Goal: Task Accomplishment & Management: Use online tool/utility

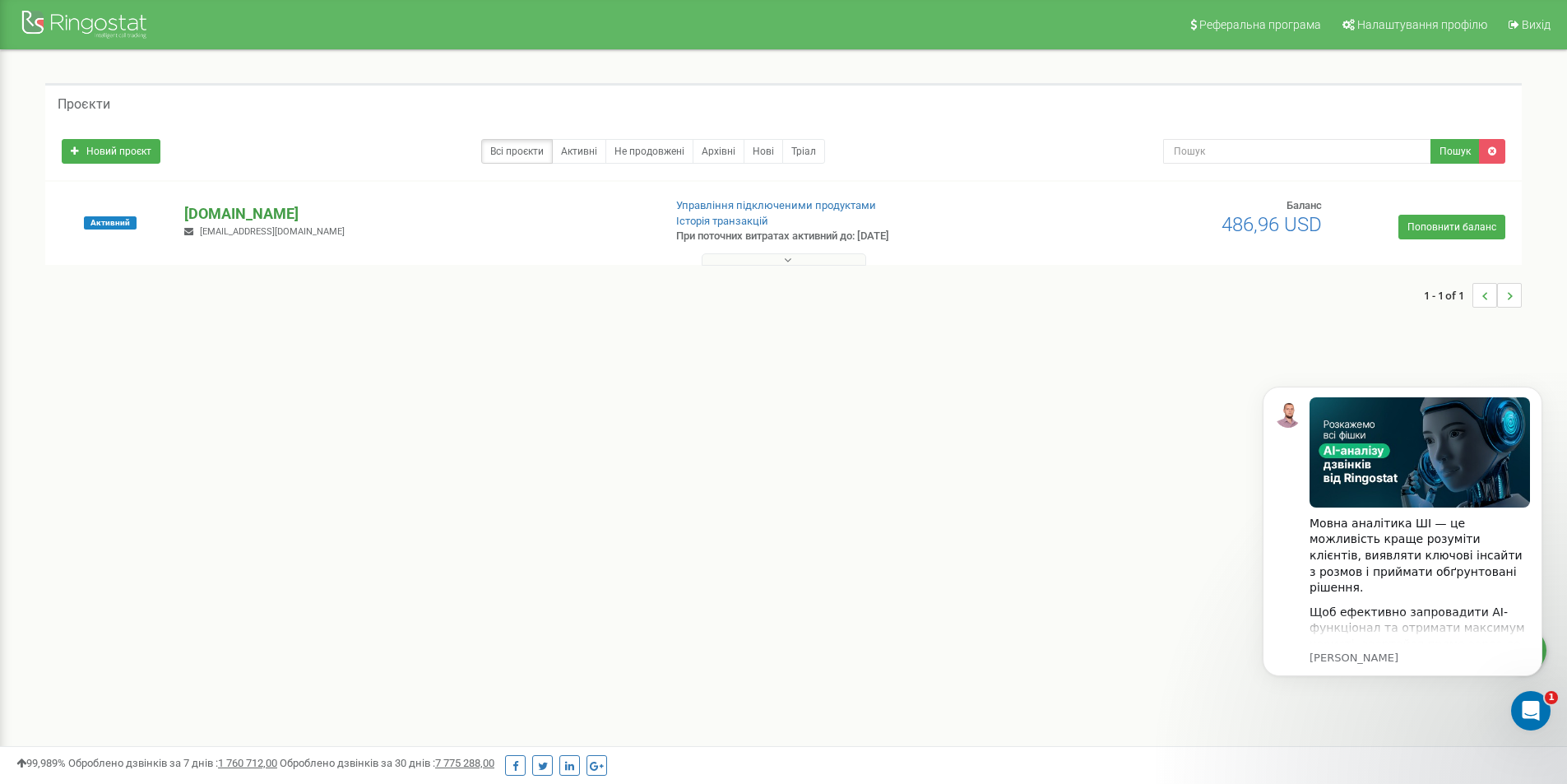
click at [250, 215] on p "[DOMAIN_NAME]" at bounding box center [416, 214] width 465 height 22
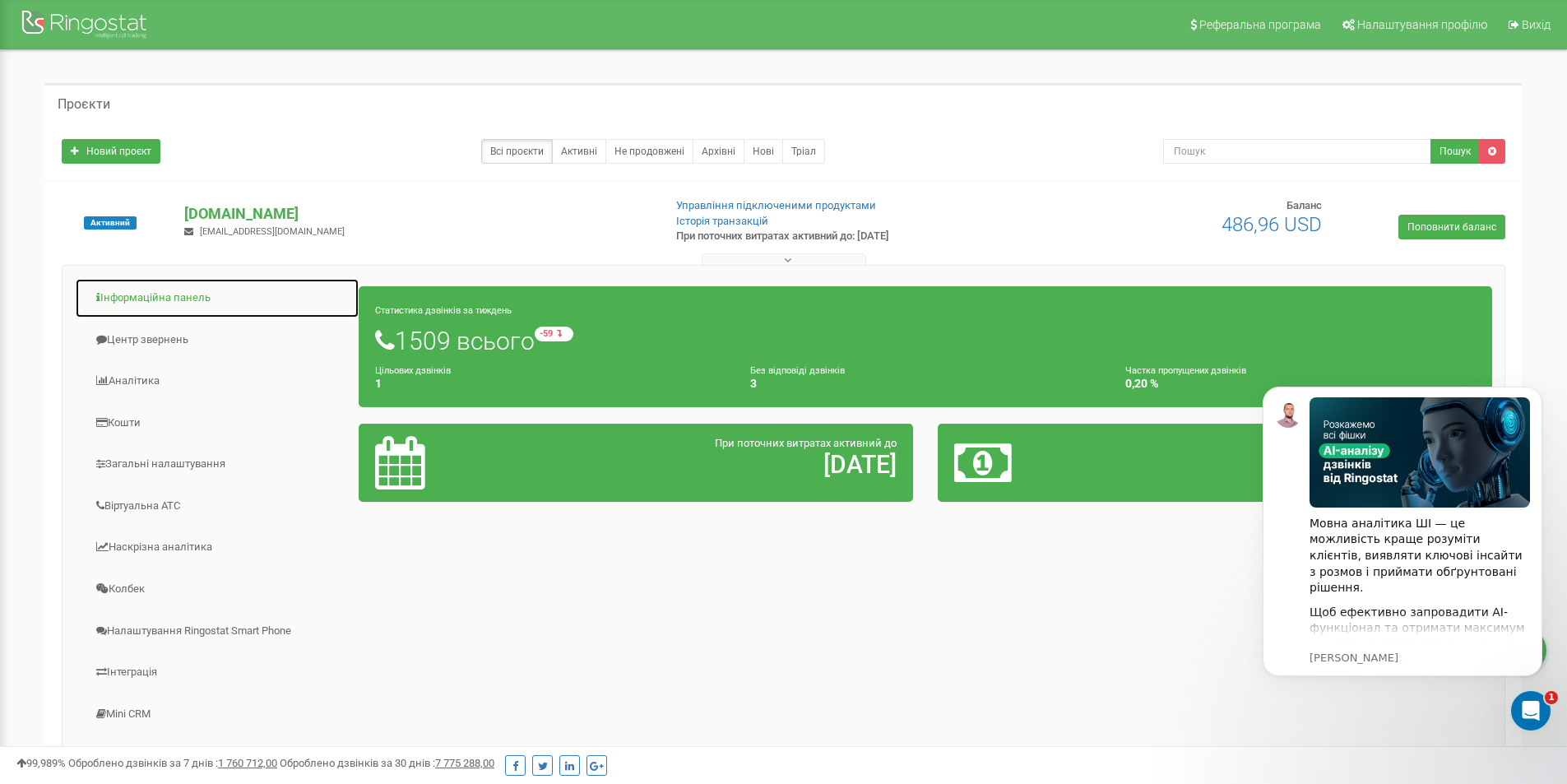
click at [195, 306] on link "Інформаційна панель" at bounding box center [217, 298] width 285 height 40
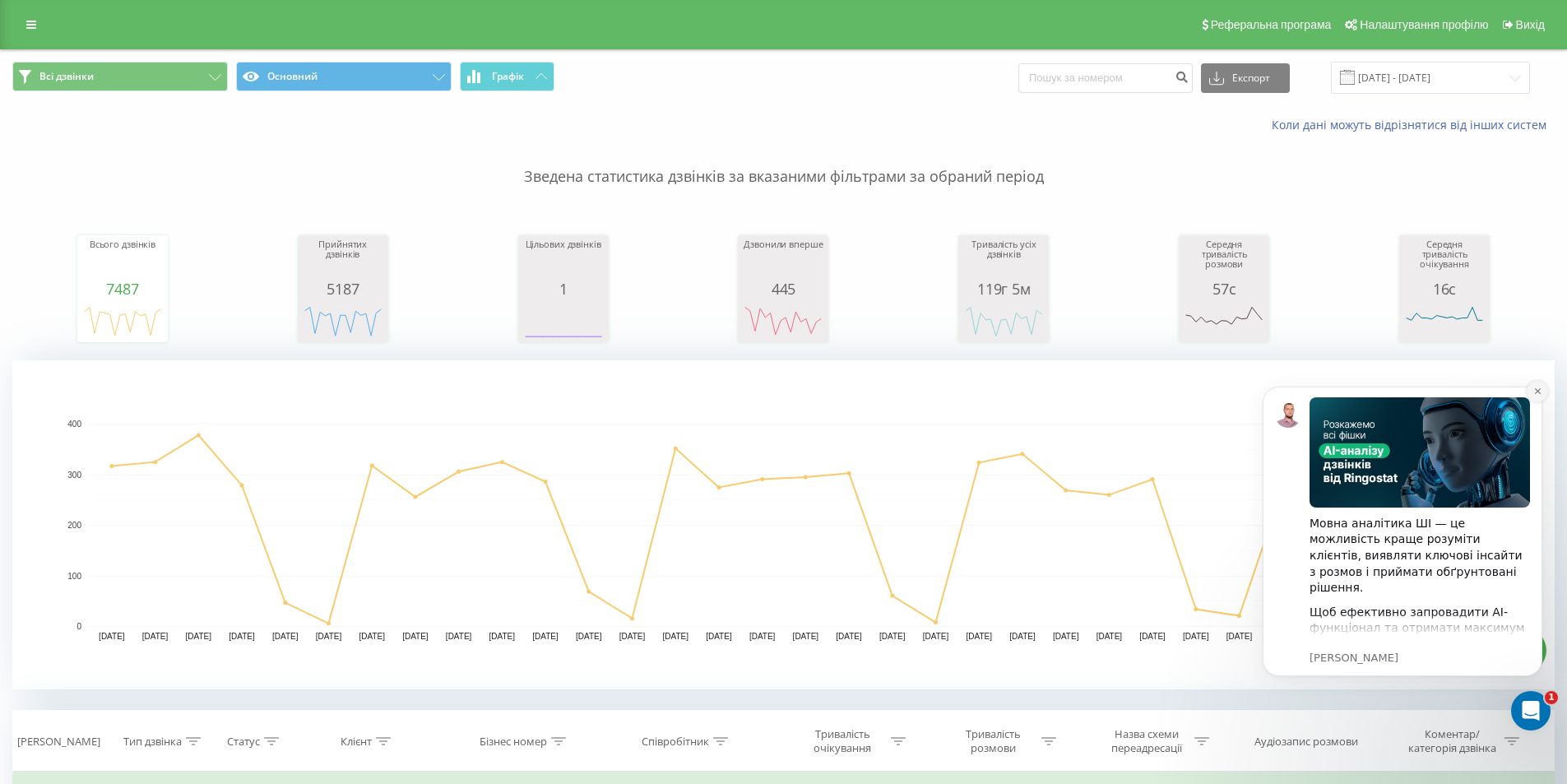
click at [1534, 390] on icon "Dismiss notification" at bounding box center [1538, 391] width 9 height 9
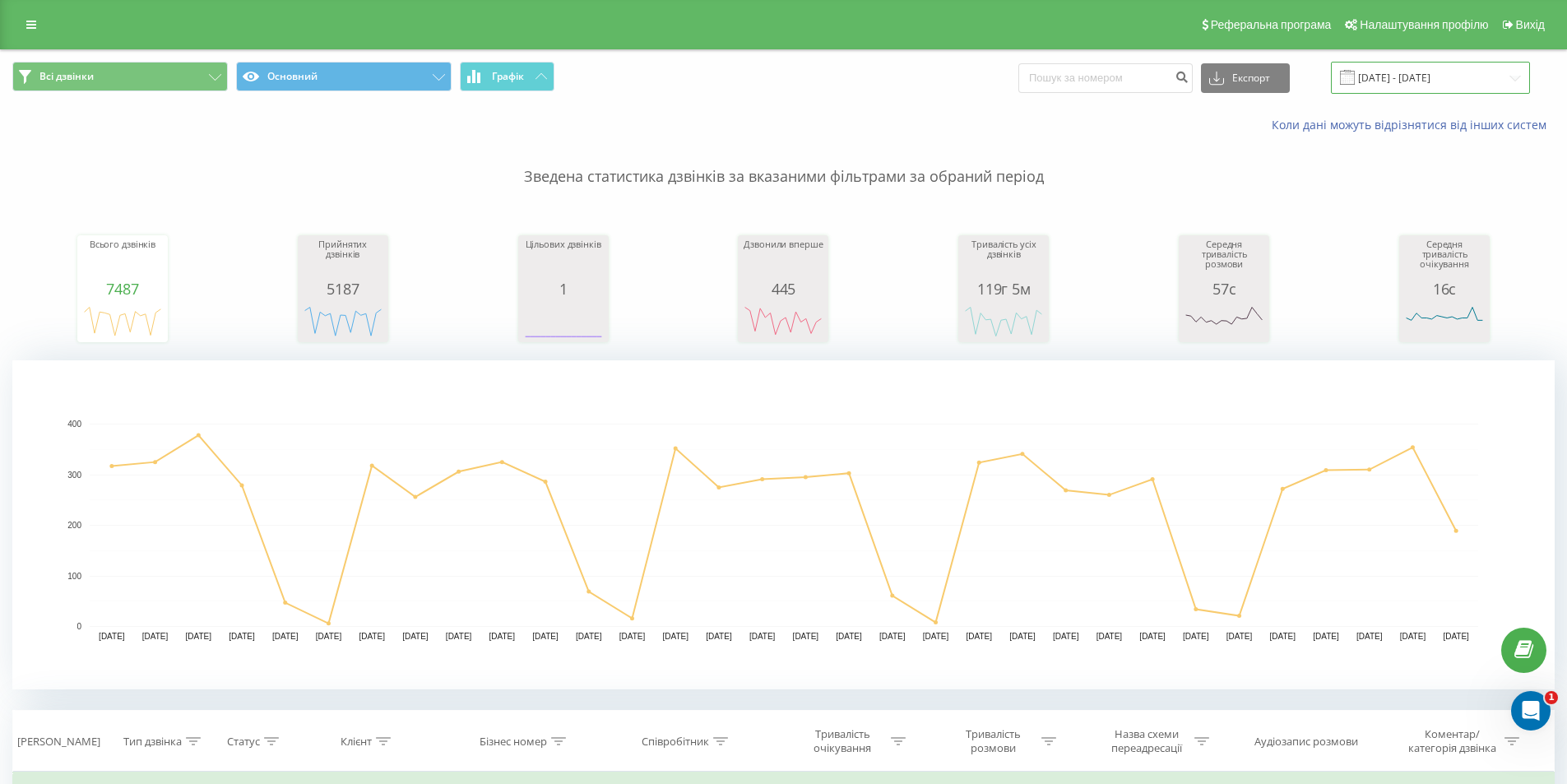
click at [1478, 74] on input "22.07.2025 - 22.08.2025" at bounding box center [1431, 78] width 199 height 32
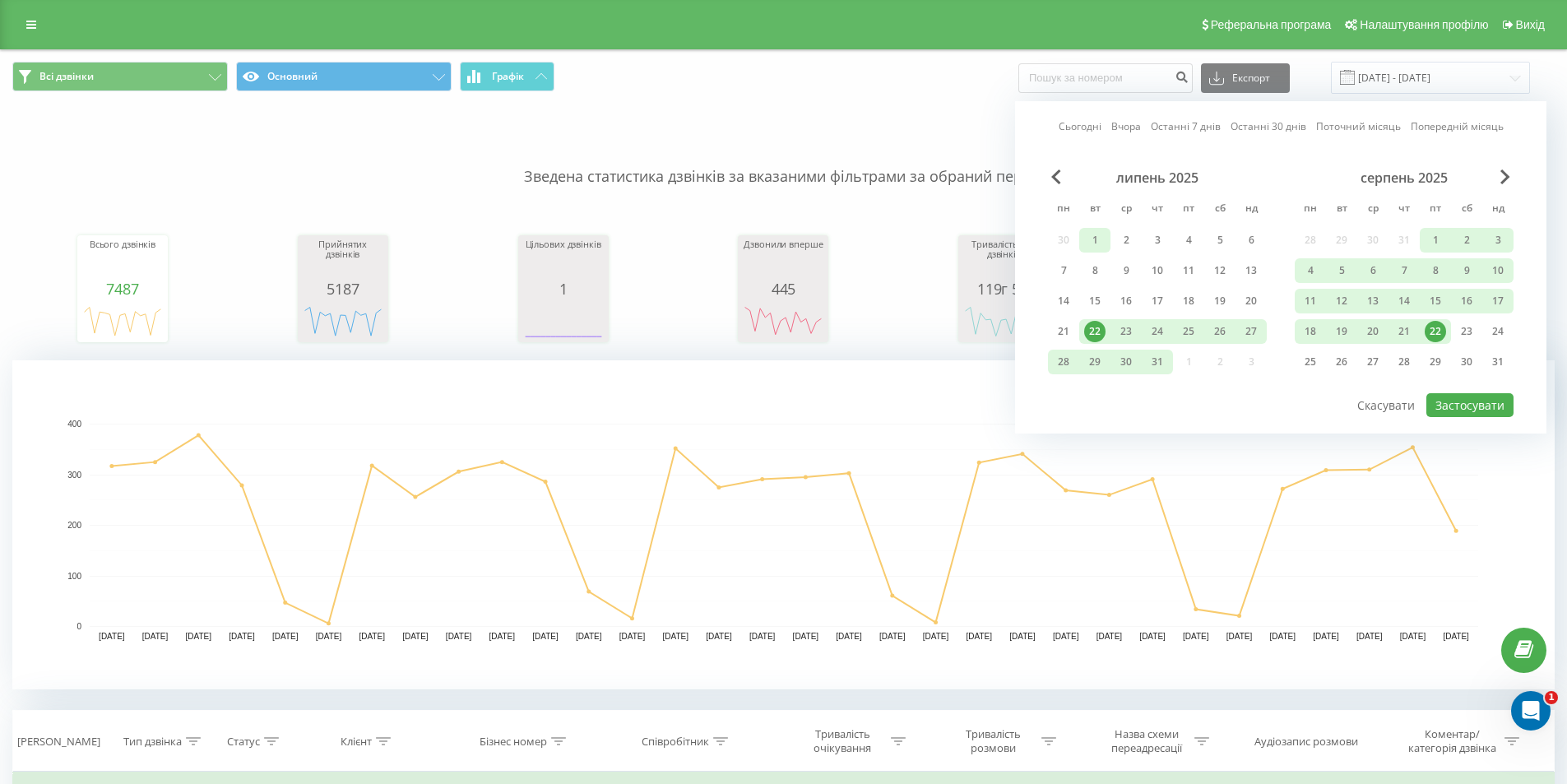
click at [1097, 241] on div "1" at bounding box center [1095, 240] width 22 height 22
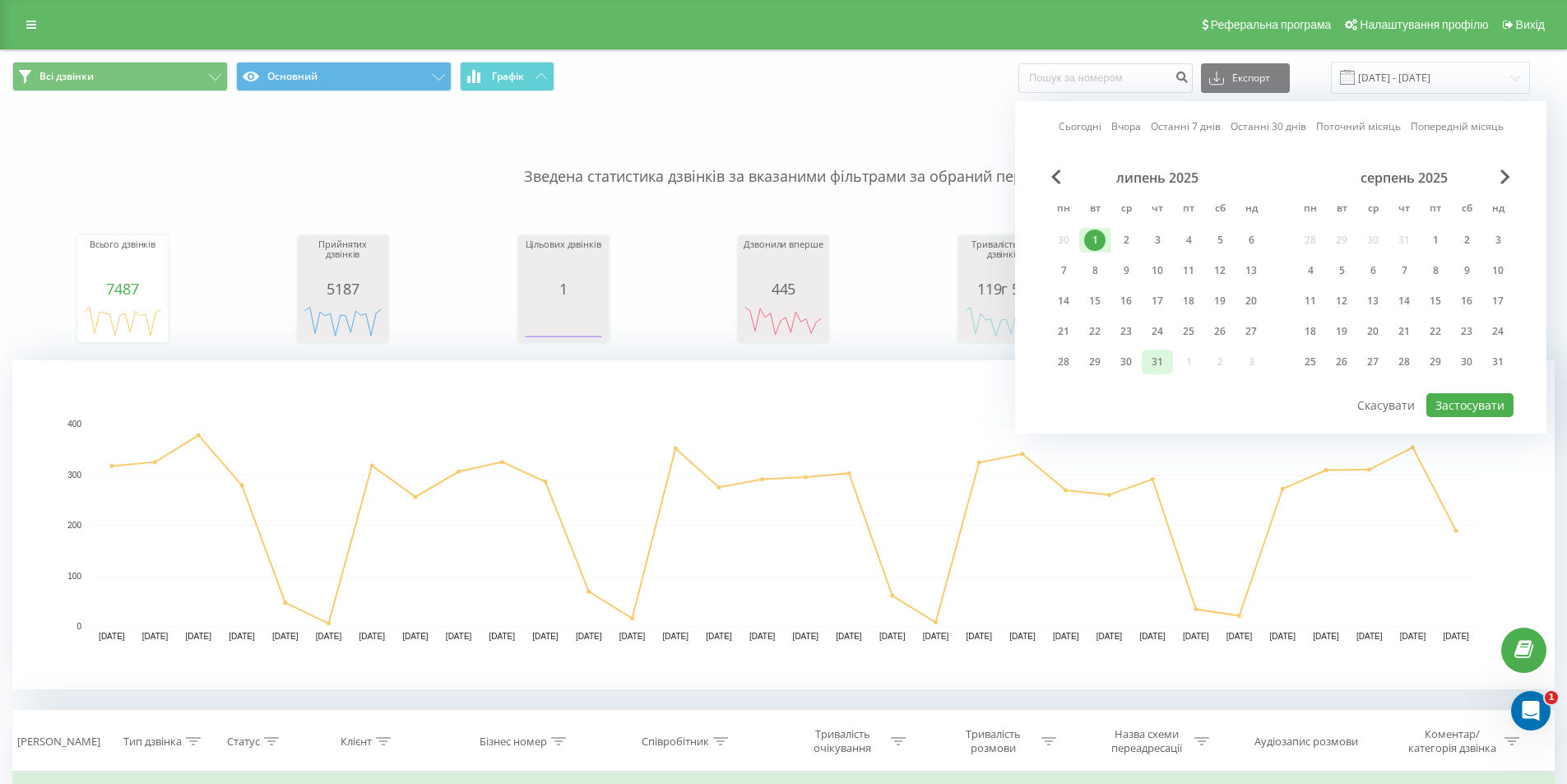
click at [1151, 361] on div "31" at bounding box center [1158, 362] width 22 height 22
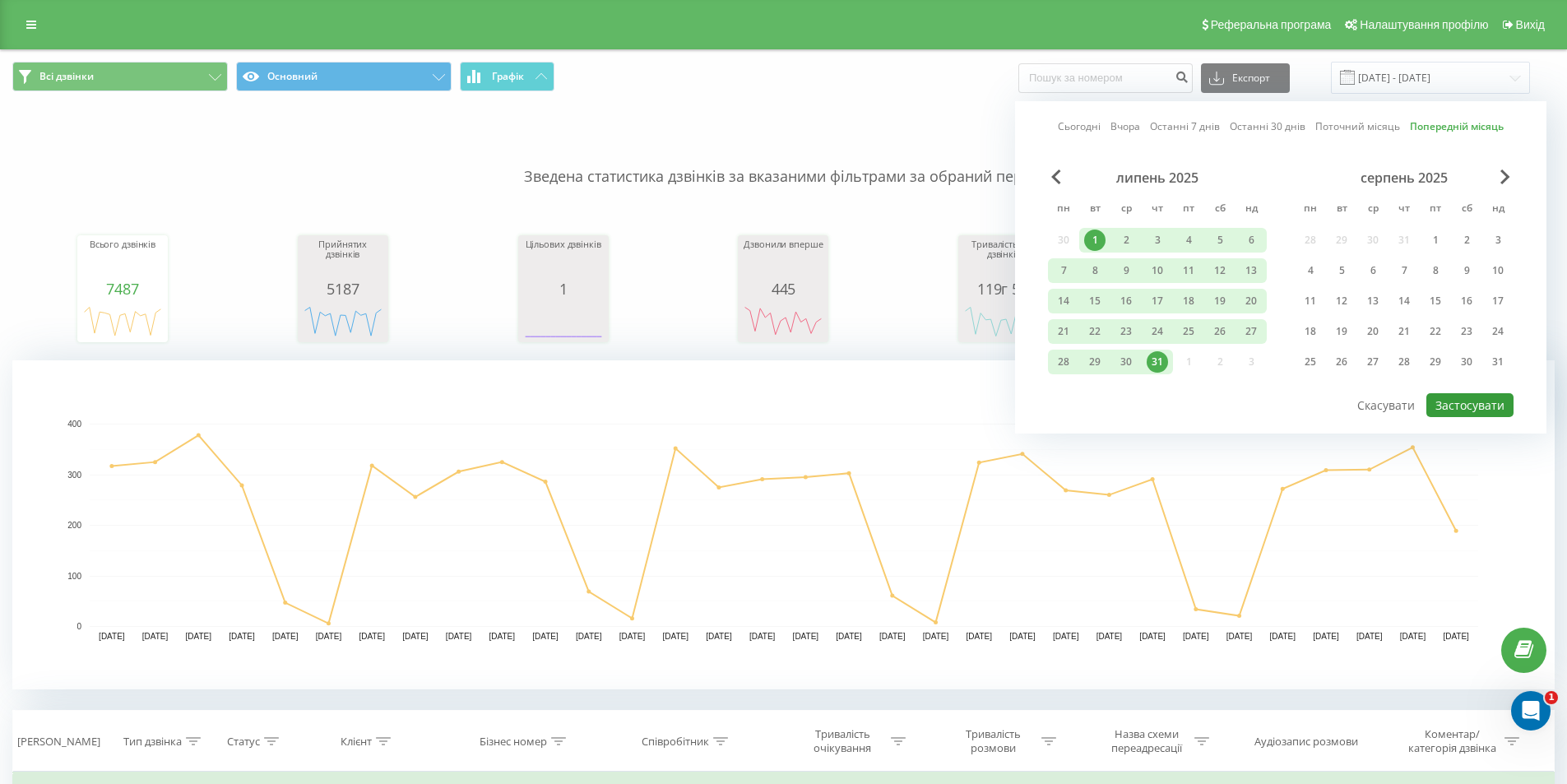
click at [1457, 402] on button "Застосувати" at bounding box center [1470, 405] width 87 height 24
type input "01.07.2025 - 31.07.2025"
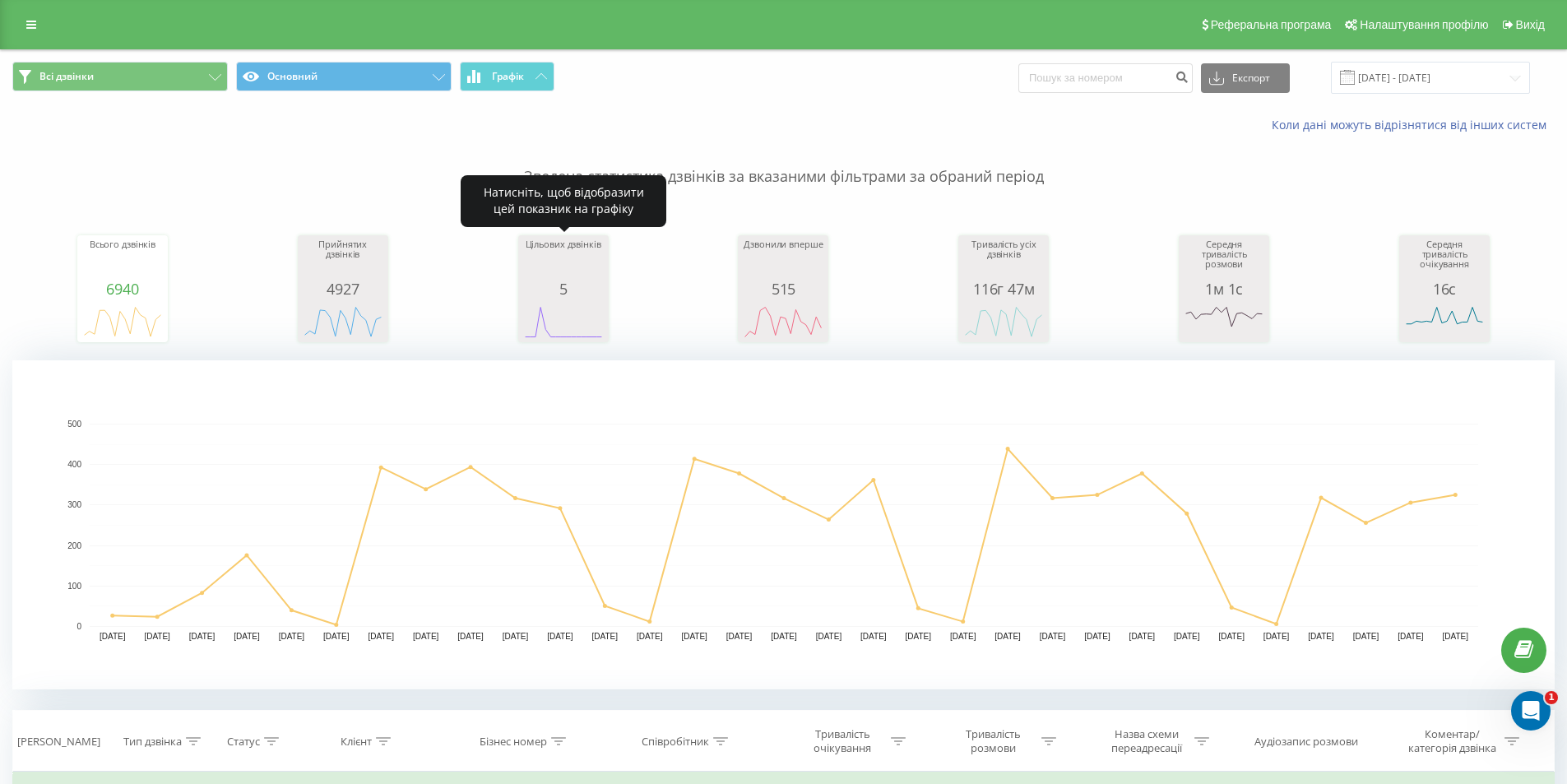
click at [578, 294] on div "5" at bounding box center [563, 289] width 82 height 17
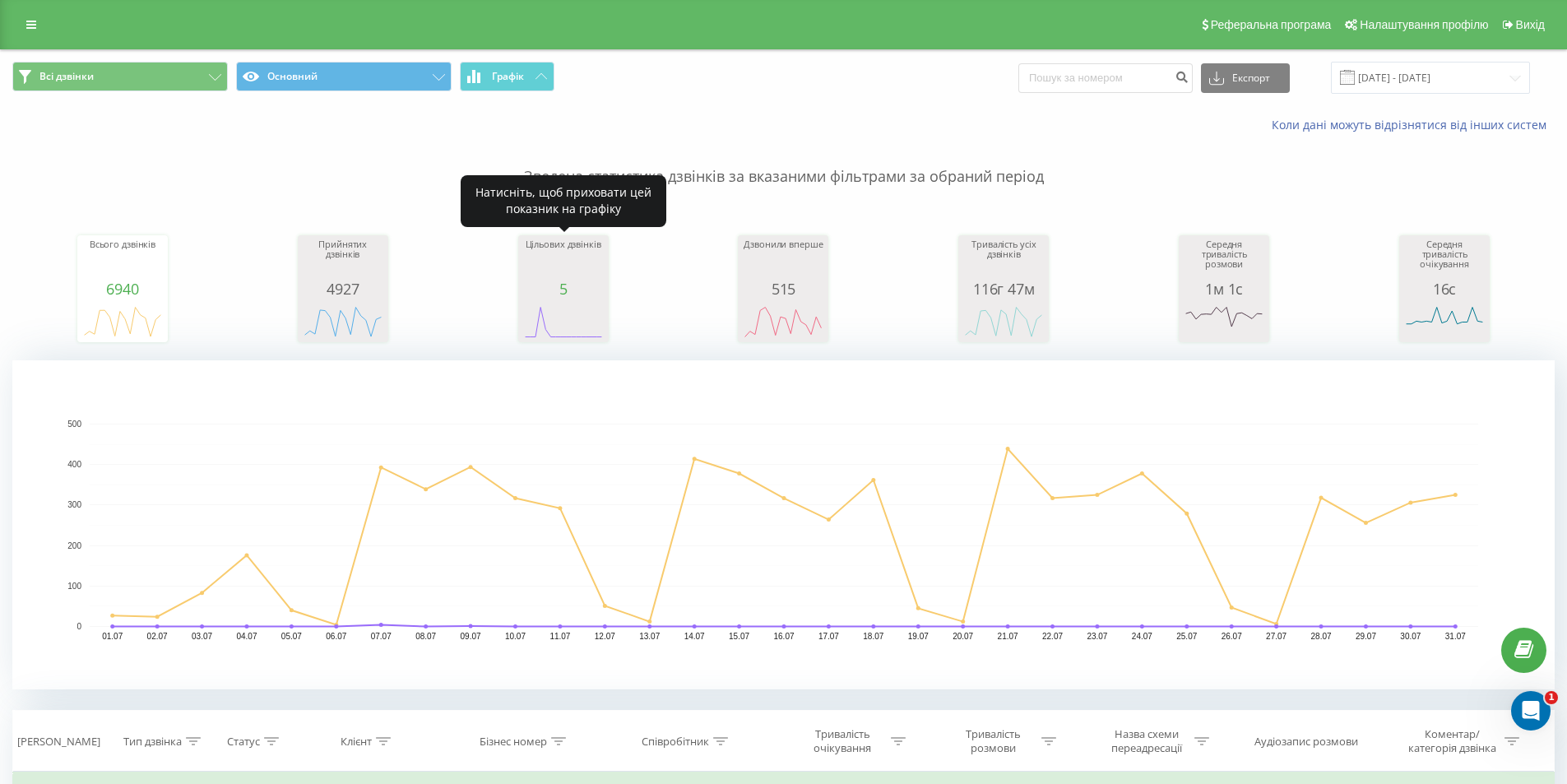
click at [552, 314] on rect "A chart." at bounding box center [563, 322] width 82 height 30
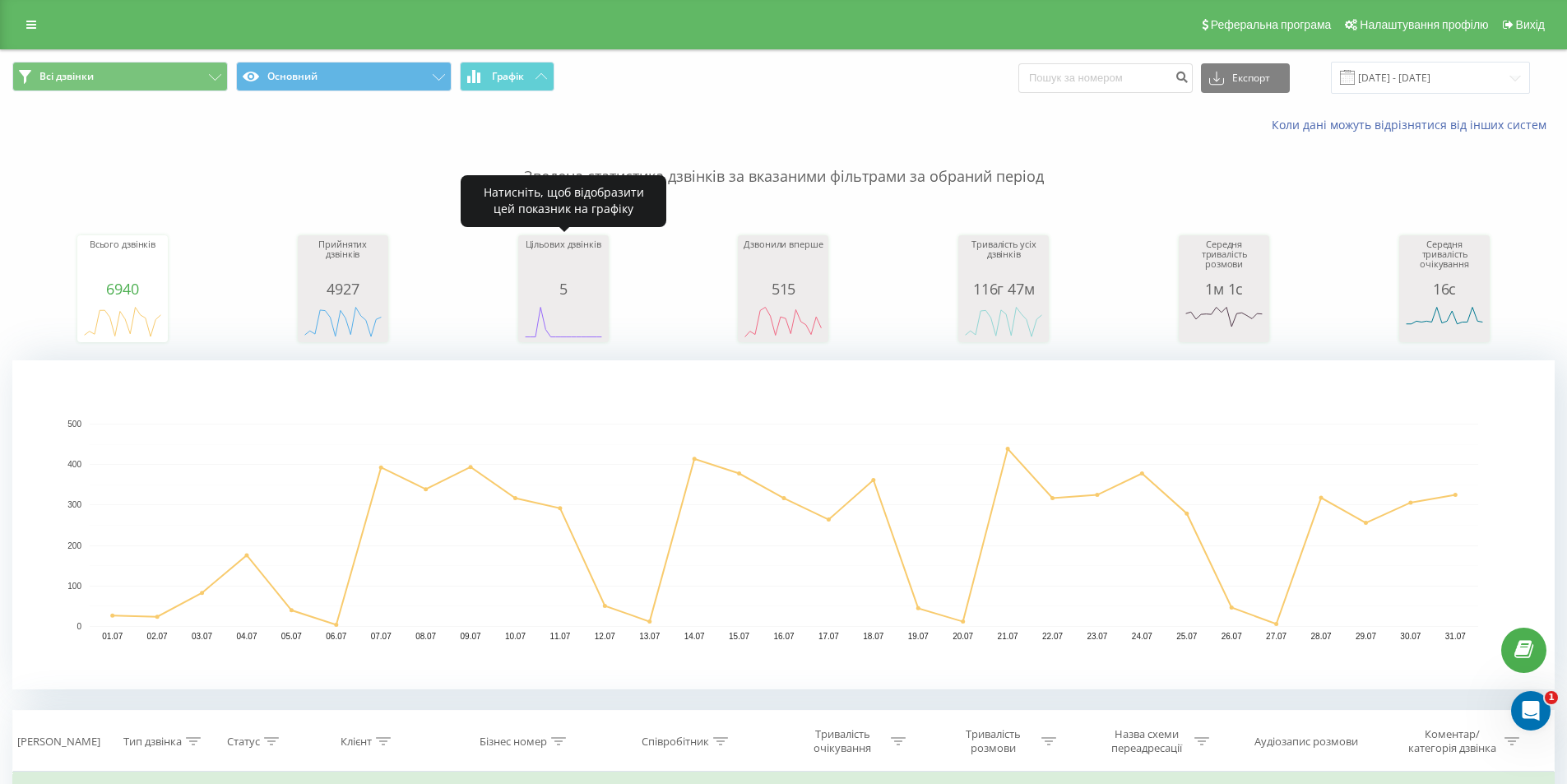
click at [552, 314] on rect "A chart." at bounding box center [563, 322] width 82 height 30
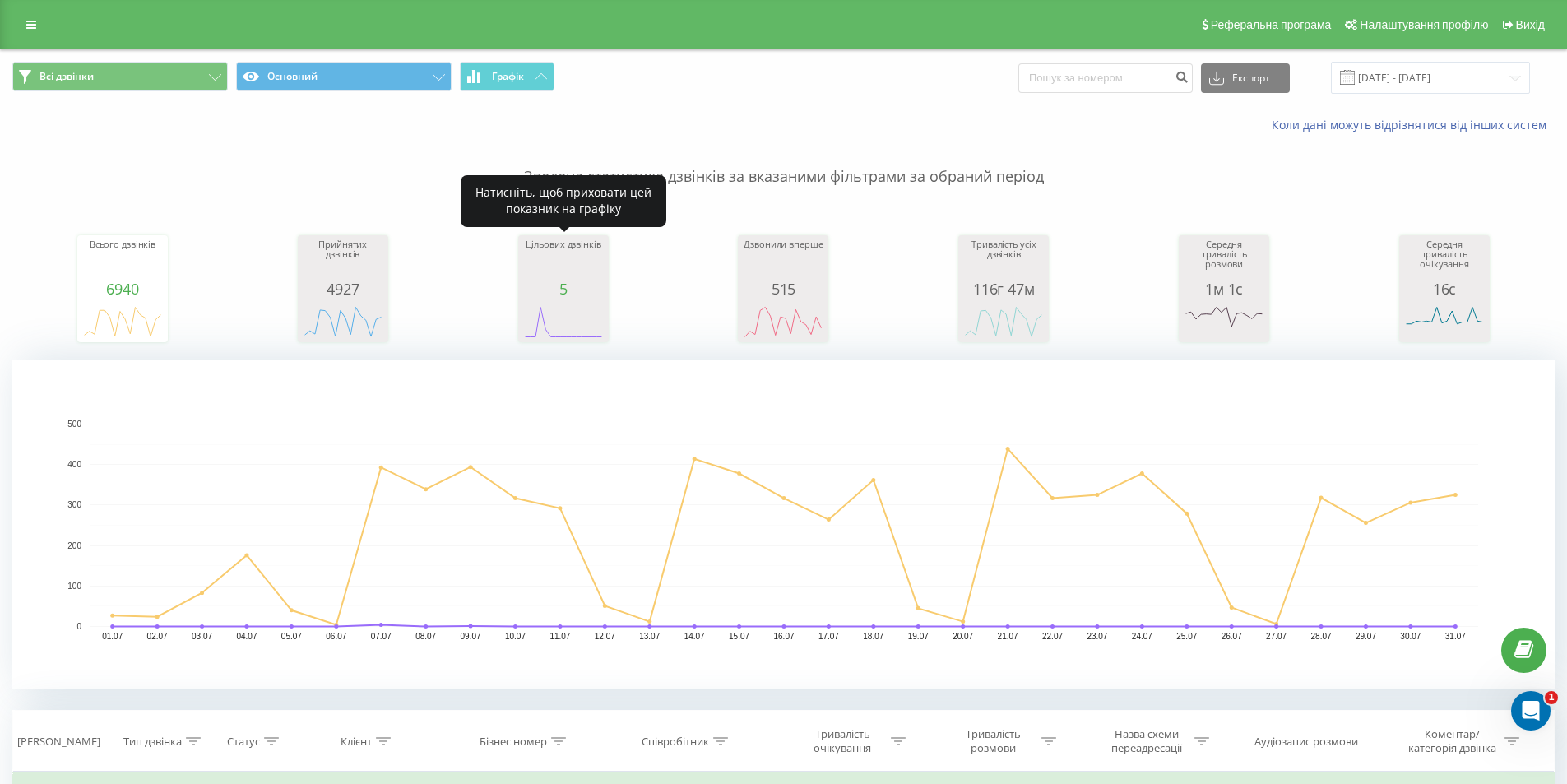
click at [552, 314] on rect "A chart." at bounding box center [563, 322] width 82 height 30
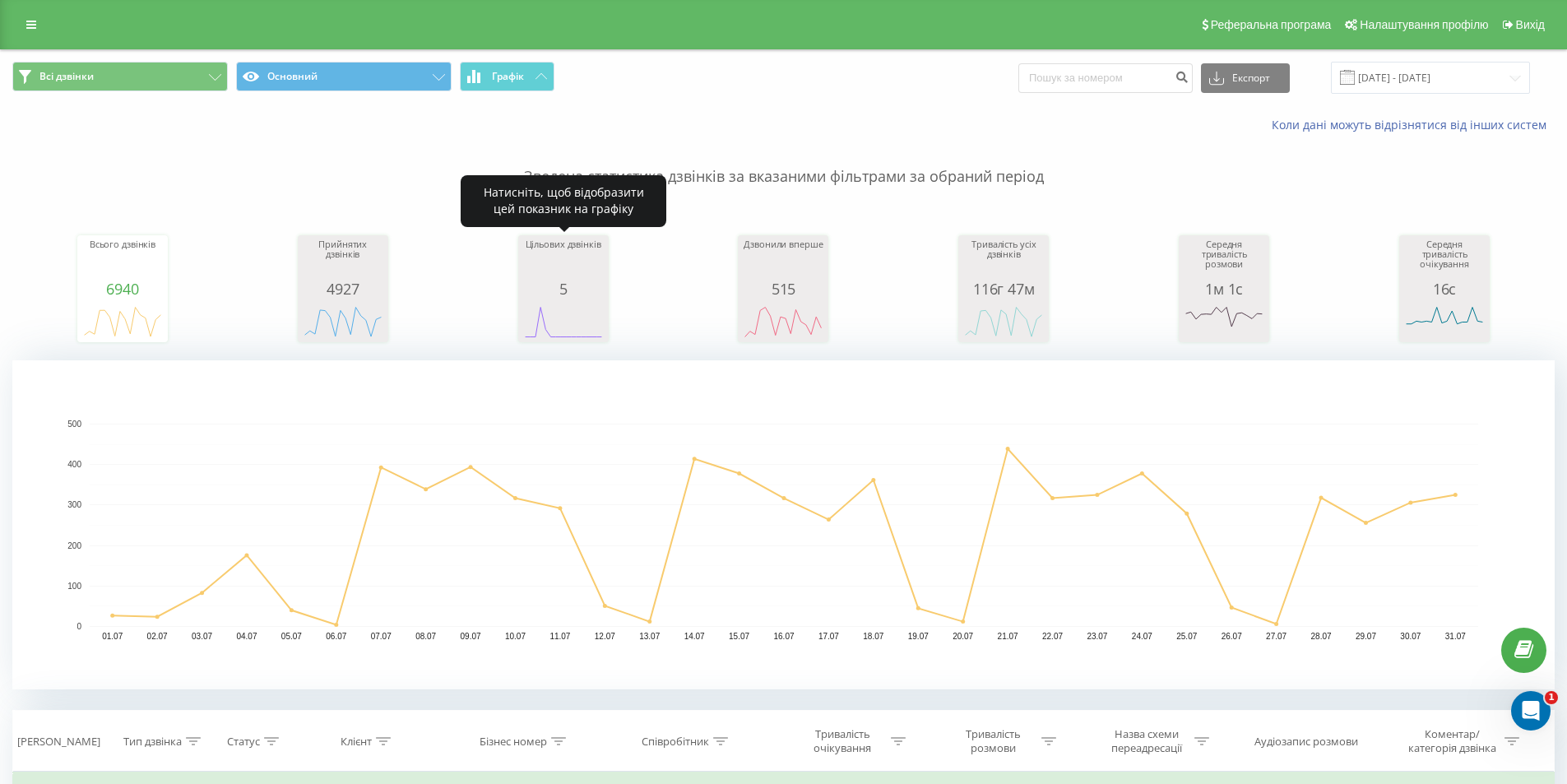
click at [552, 314] on rect "A chart." at bounding box center [563, 322] width 82 height 30
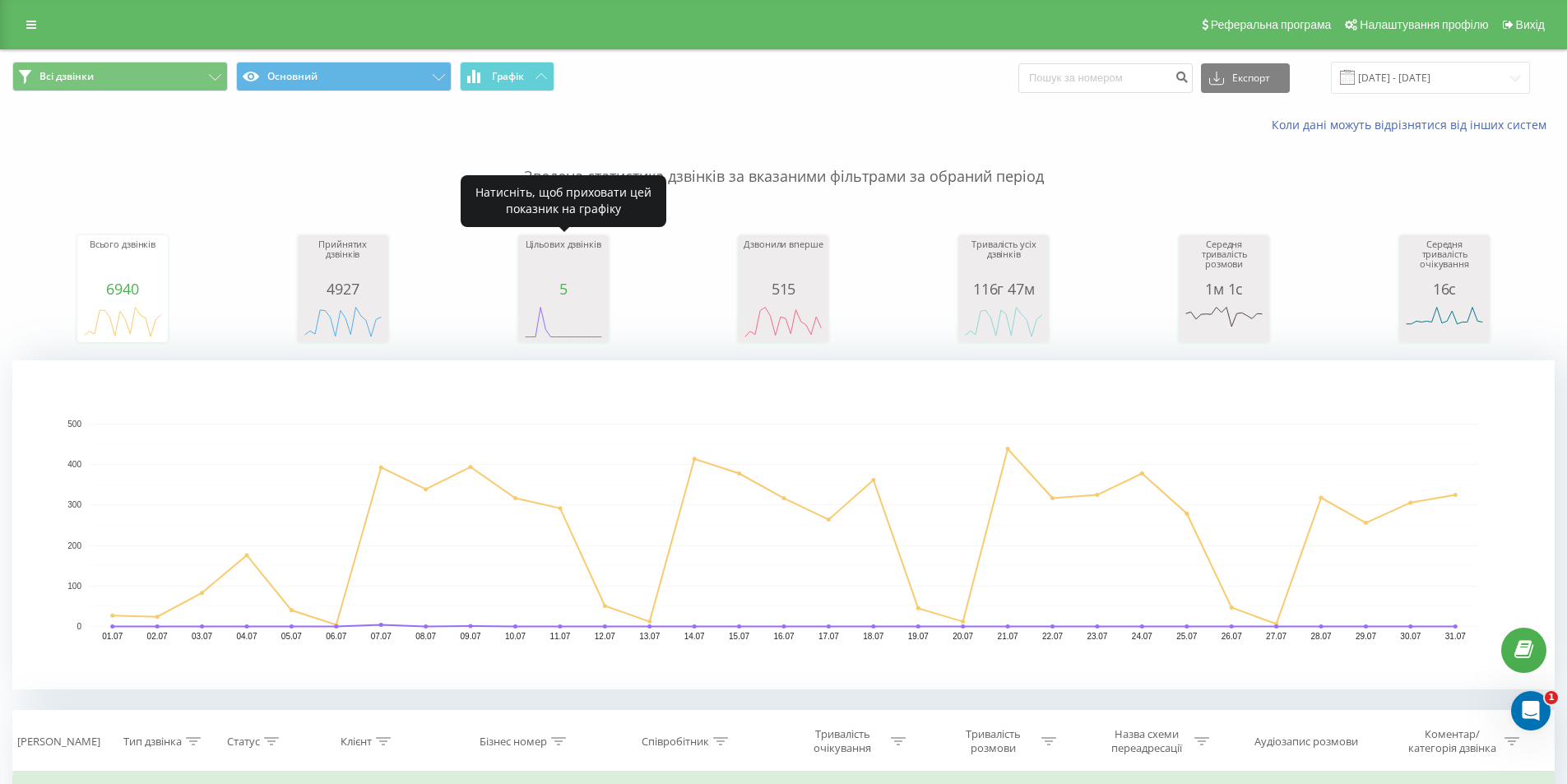
click at [552, 314] on rect "A chart." at bounding box center [563, 322] width 82 height 30
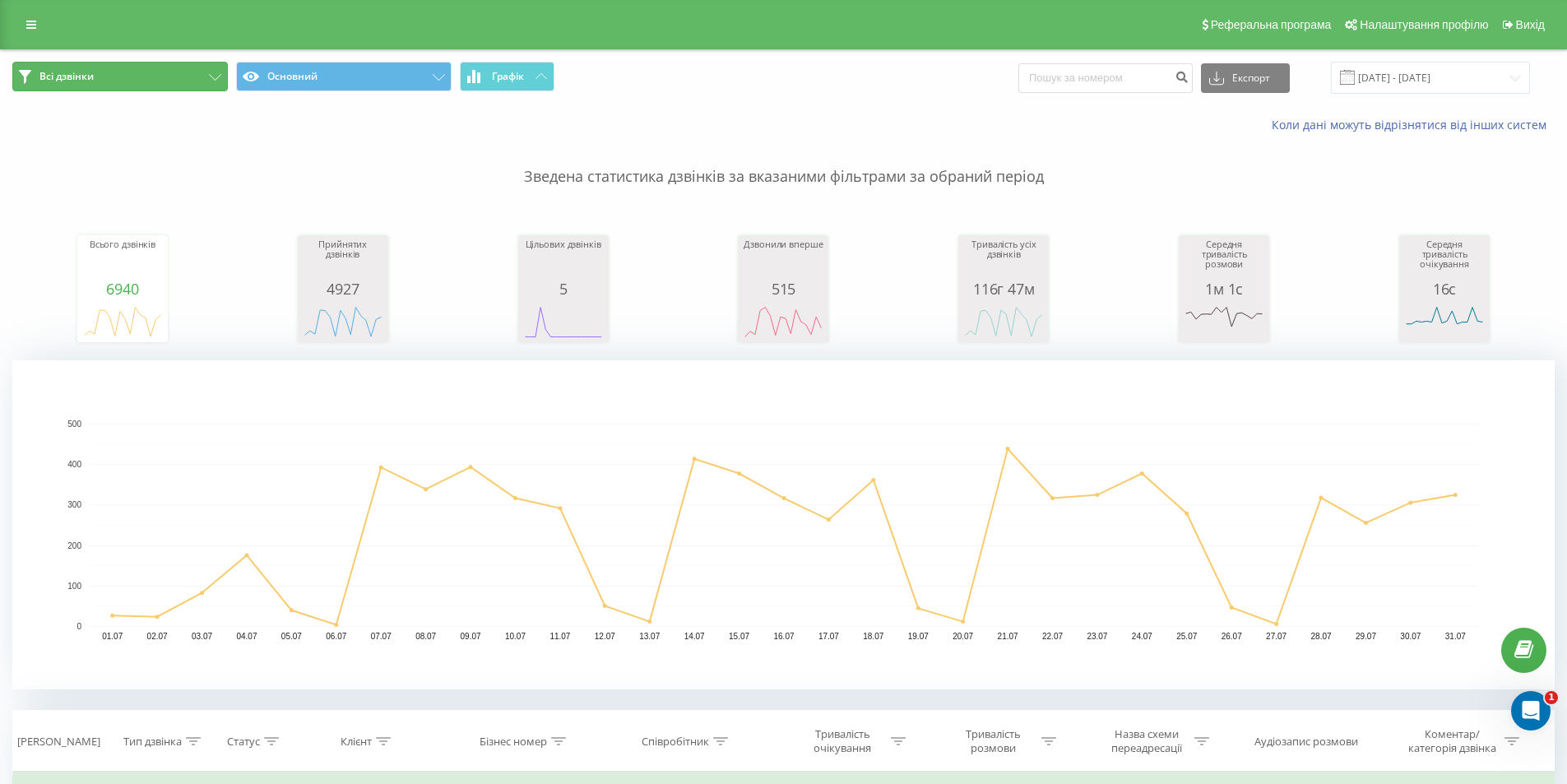
click at [168, 77] on button "Всі дзвінки" at bounding box center [121, 76] width 216 height 29
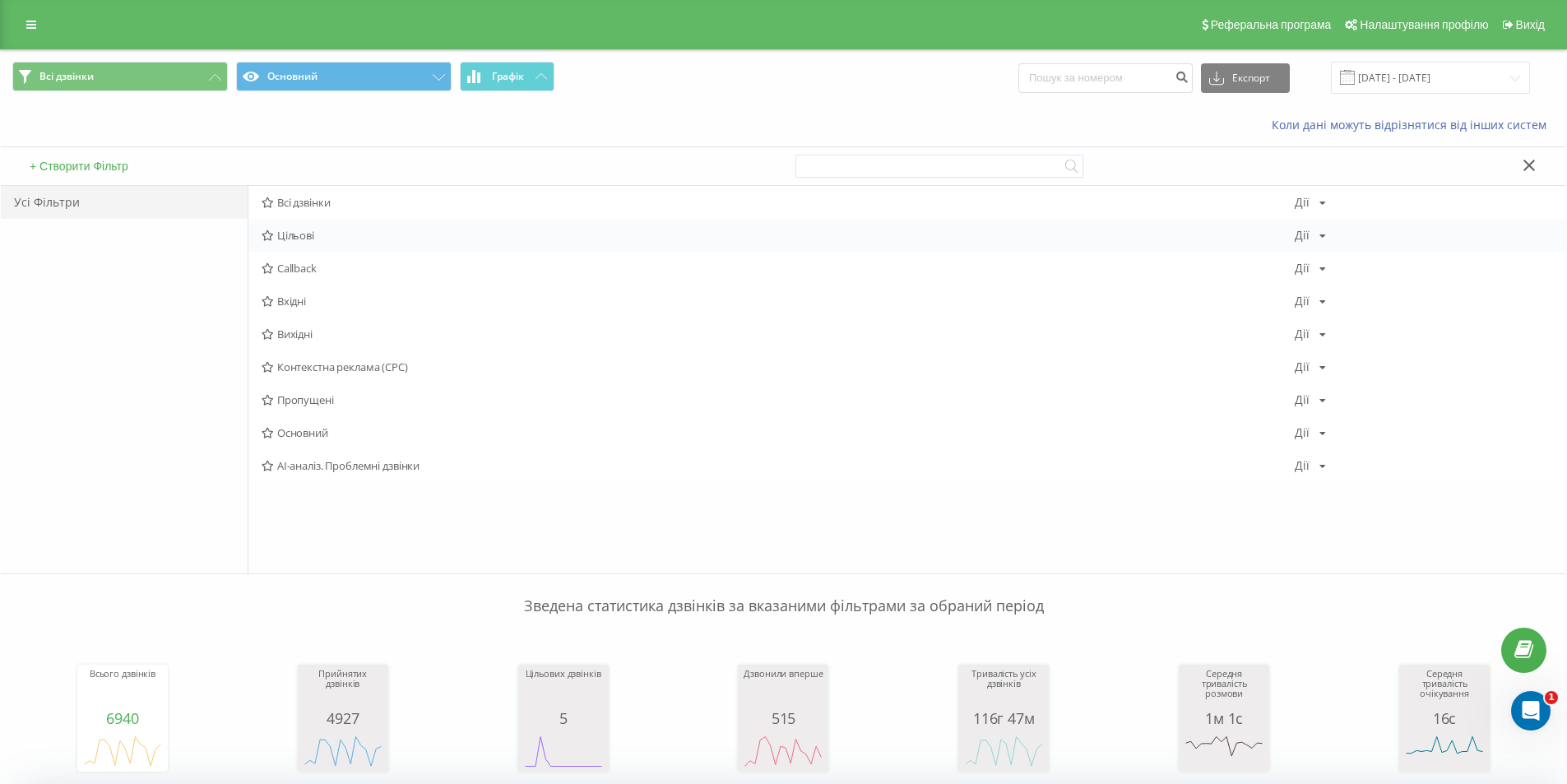
click at [372, 231] on span "Цільові" at bounding box center [778, 235] width 1034 height 12
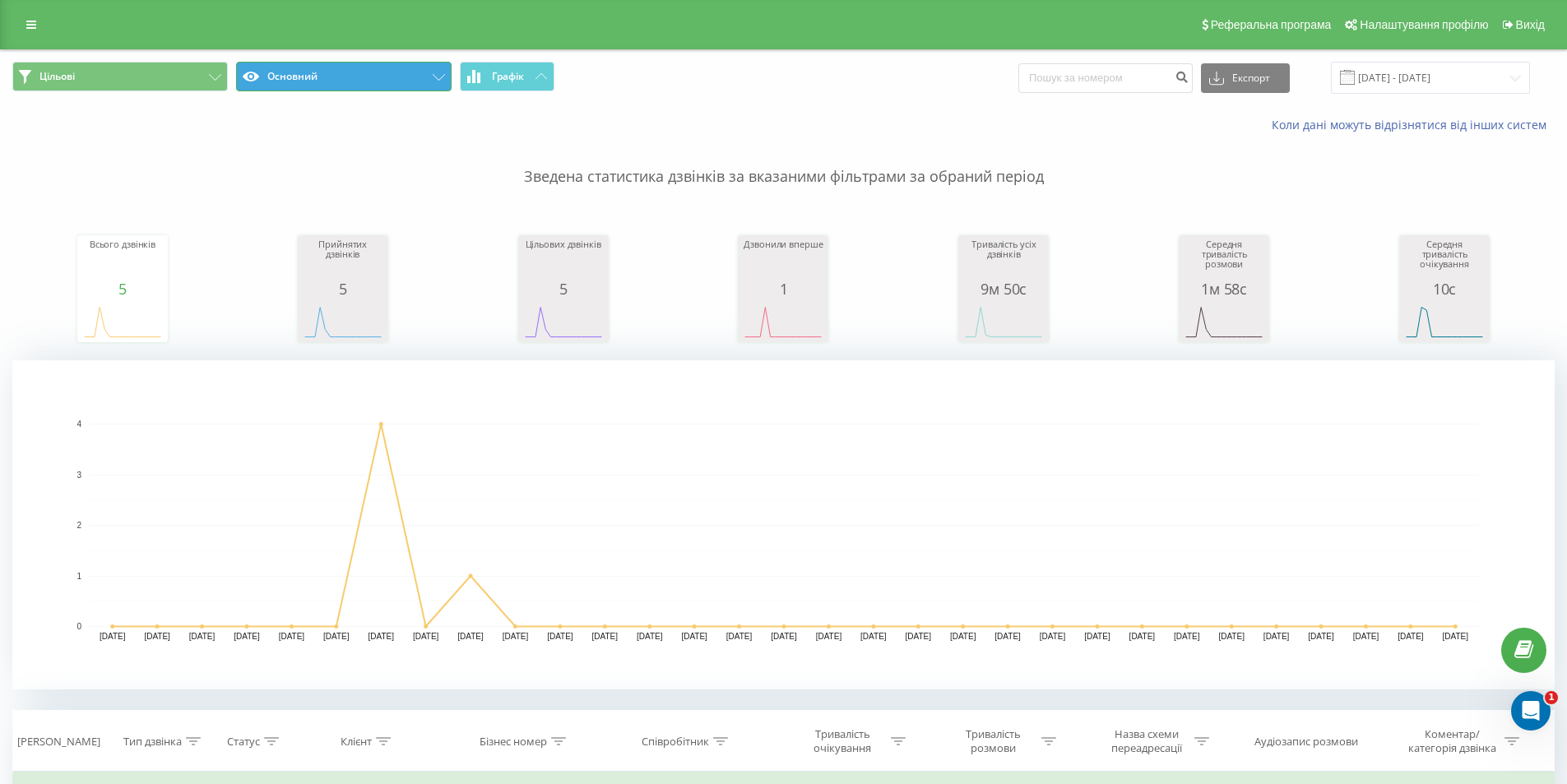
click at [338, 73] on button "Основний" at bounding box center [344, 76] width 216 height 29
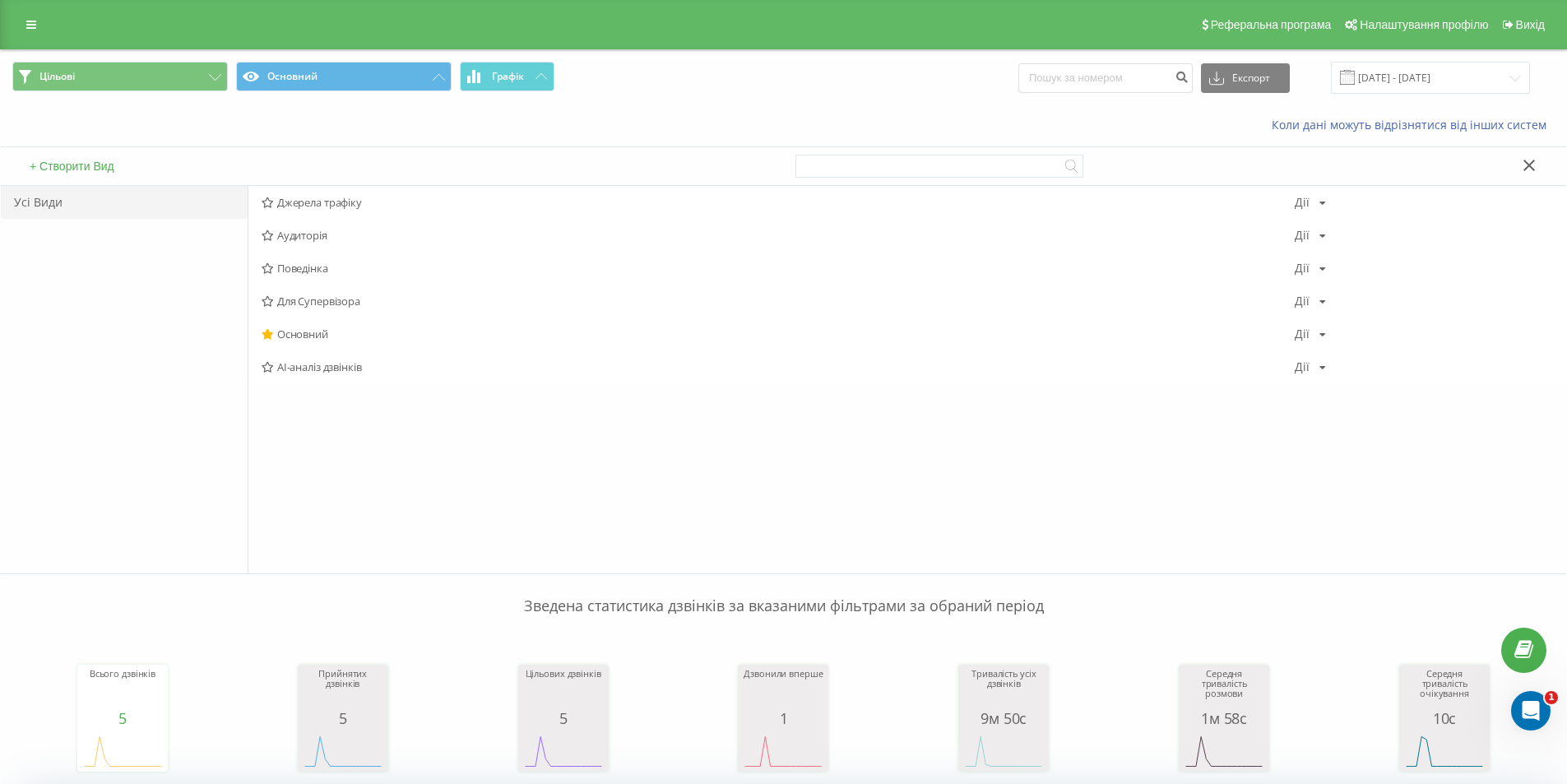
click at [270, 336] on icon at bounding box center [268, 334] width 13 height 11
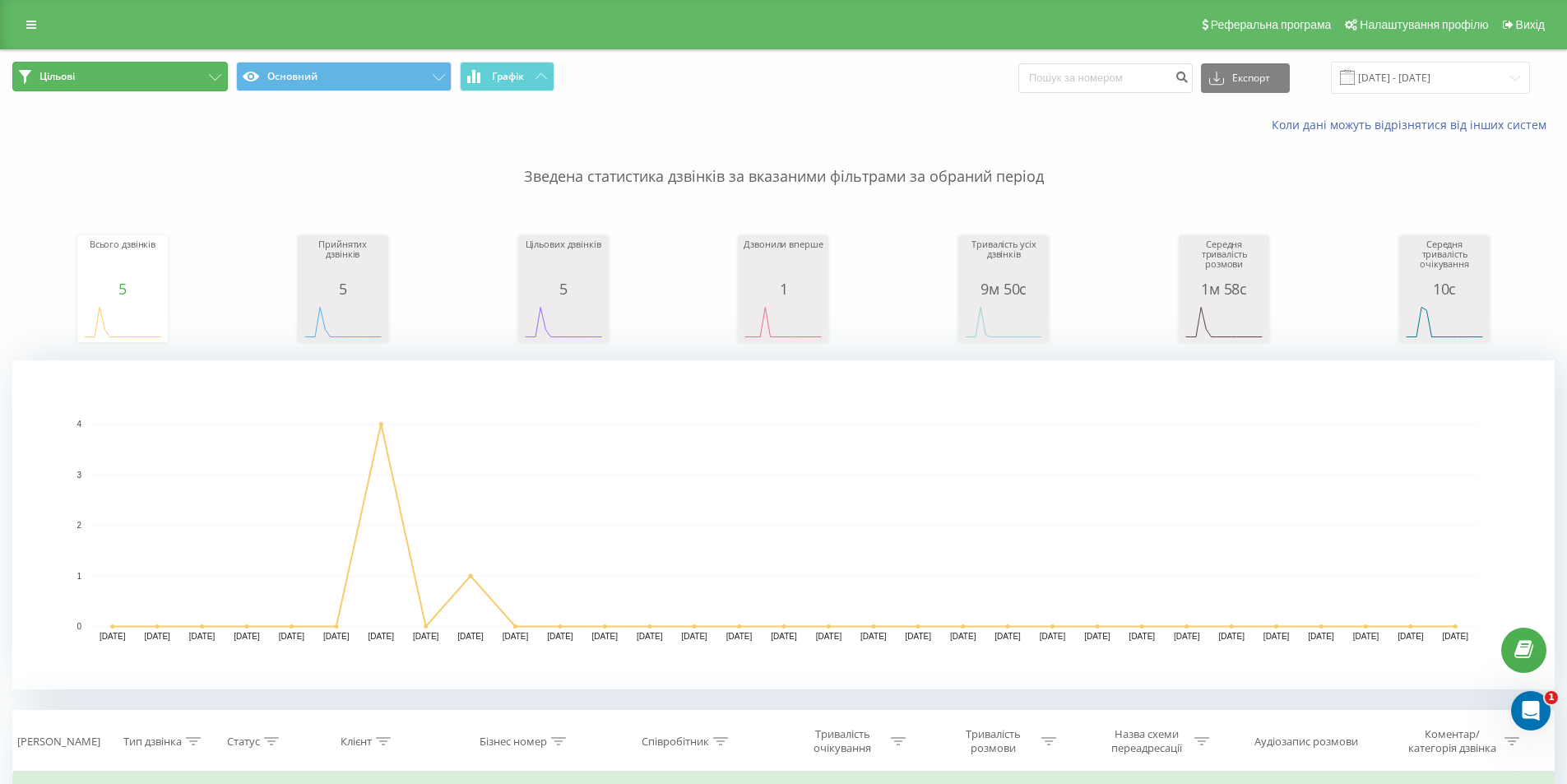
click at [187, 77] on button "Цільові" at bounding box center [121, 76] width 216 height 29
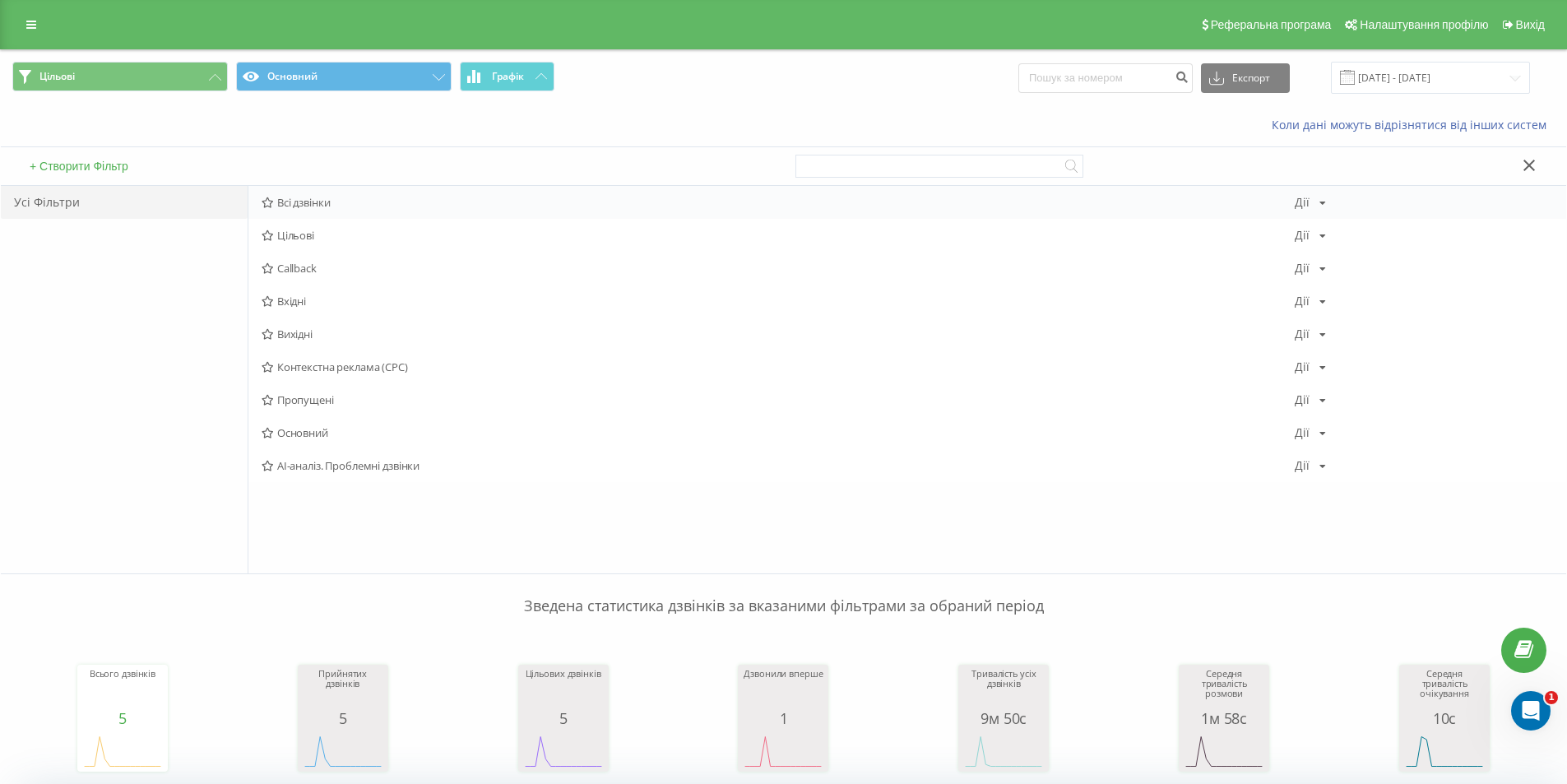
click at [362, 192] on div "Всі дзвінки Дії Редагувати Копіювати Видалити За замовчуванням Поділитися" at bounding box center [907, 202] width 1318 height 33
click at [359, 208] on span "Всі дзвінки" at bounding box center [778, 202] width 1034 height 12
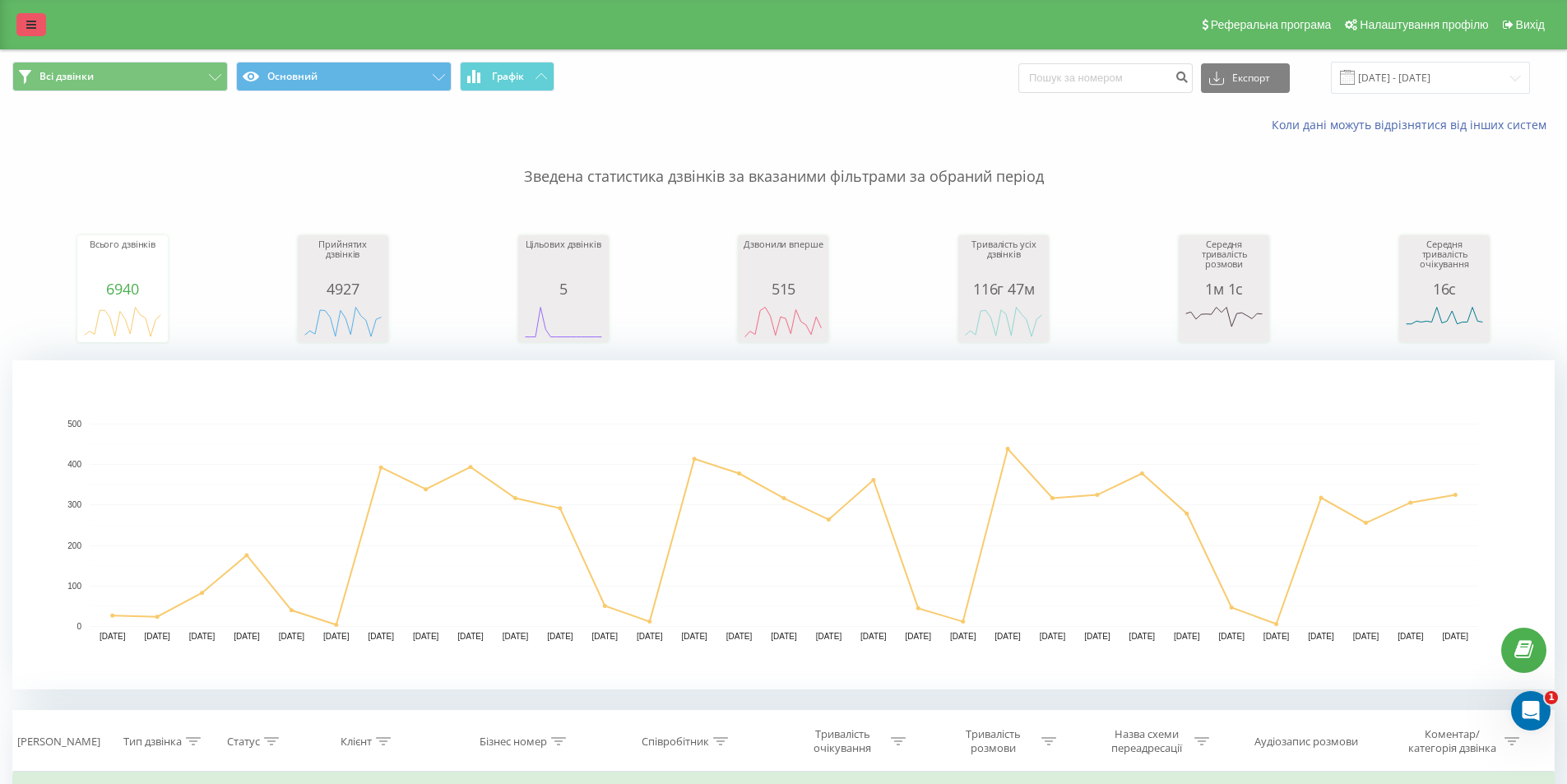
click at [23, 25] on link at bounding box center [31, 25] width 29 height 23
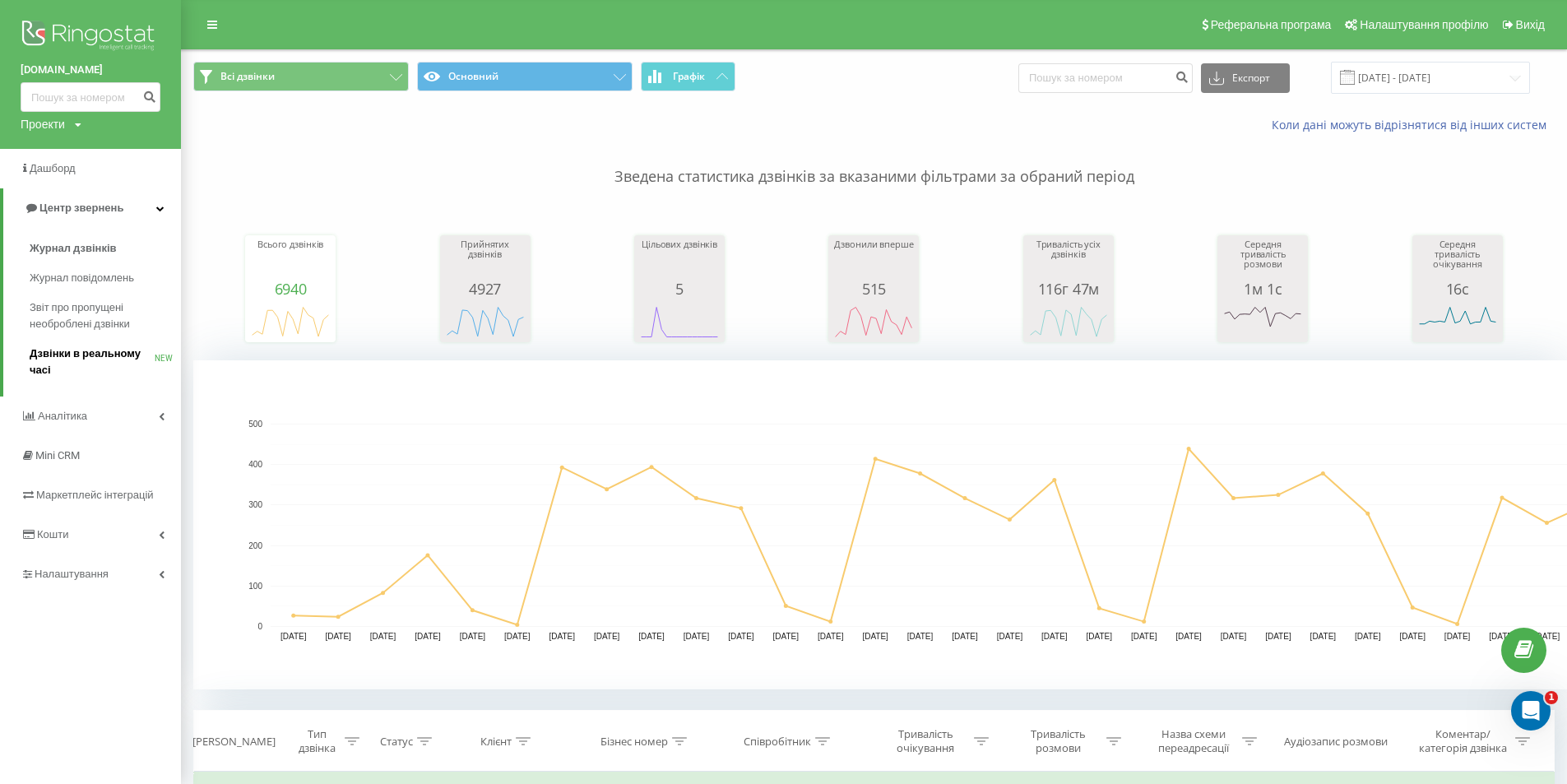
click at [113, 344] on link "Дзвінки в реальному часі NEW" at bounding box center [105, 361] width 152 height 46
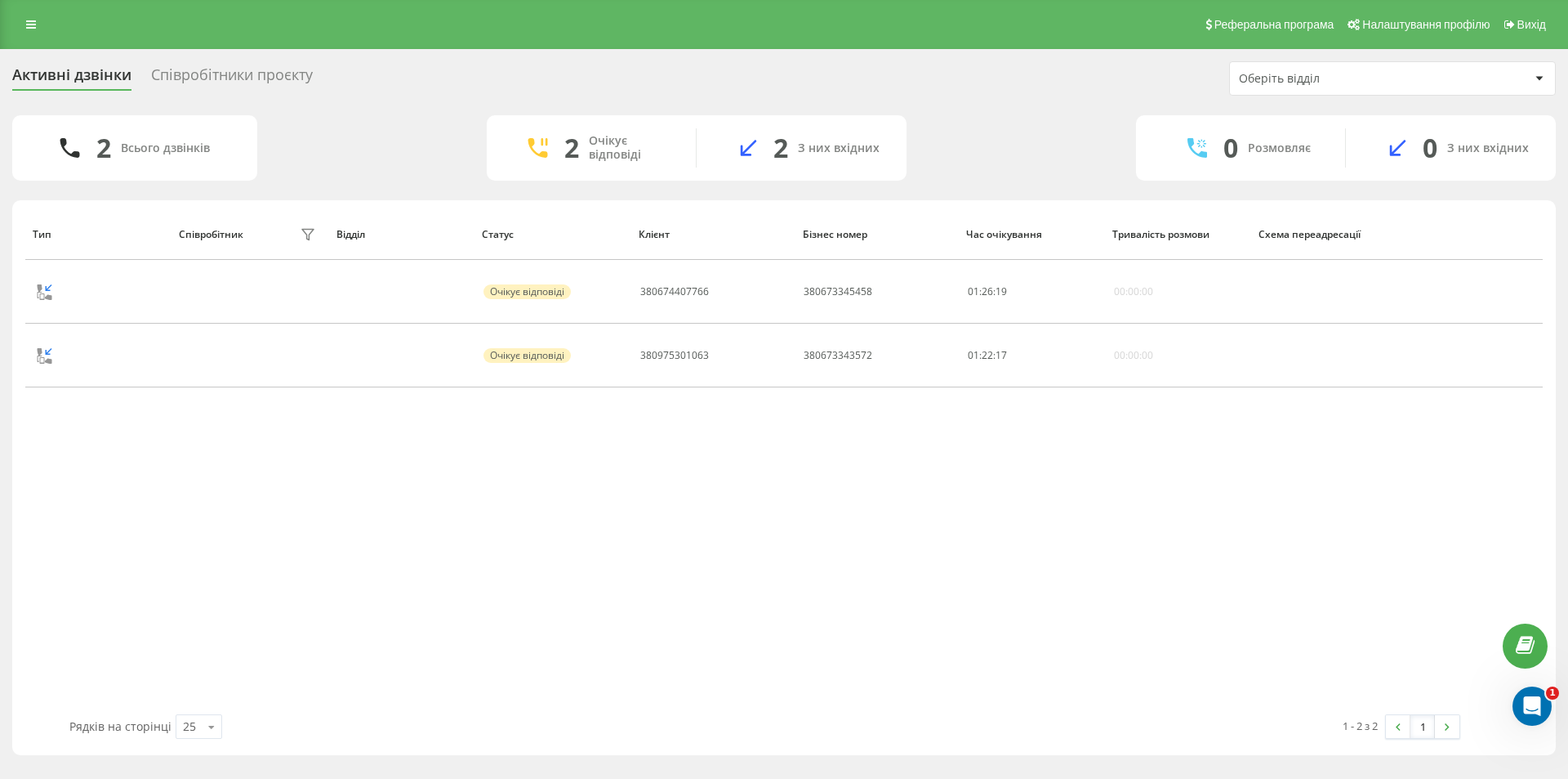
click at [223, 67] on div "Співробітники проєкту" at bounding box center [232, 79] width 162 height 25
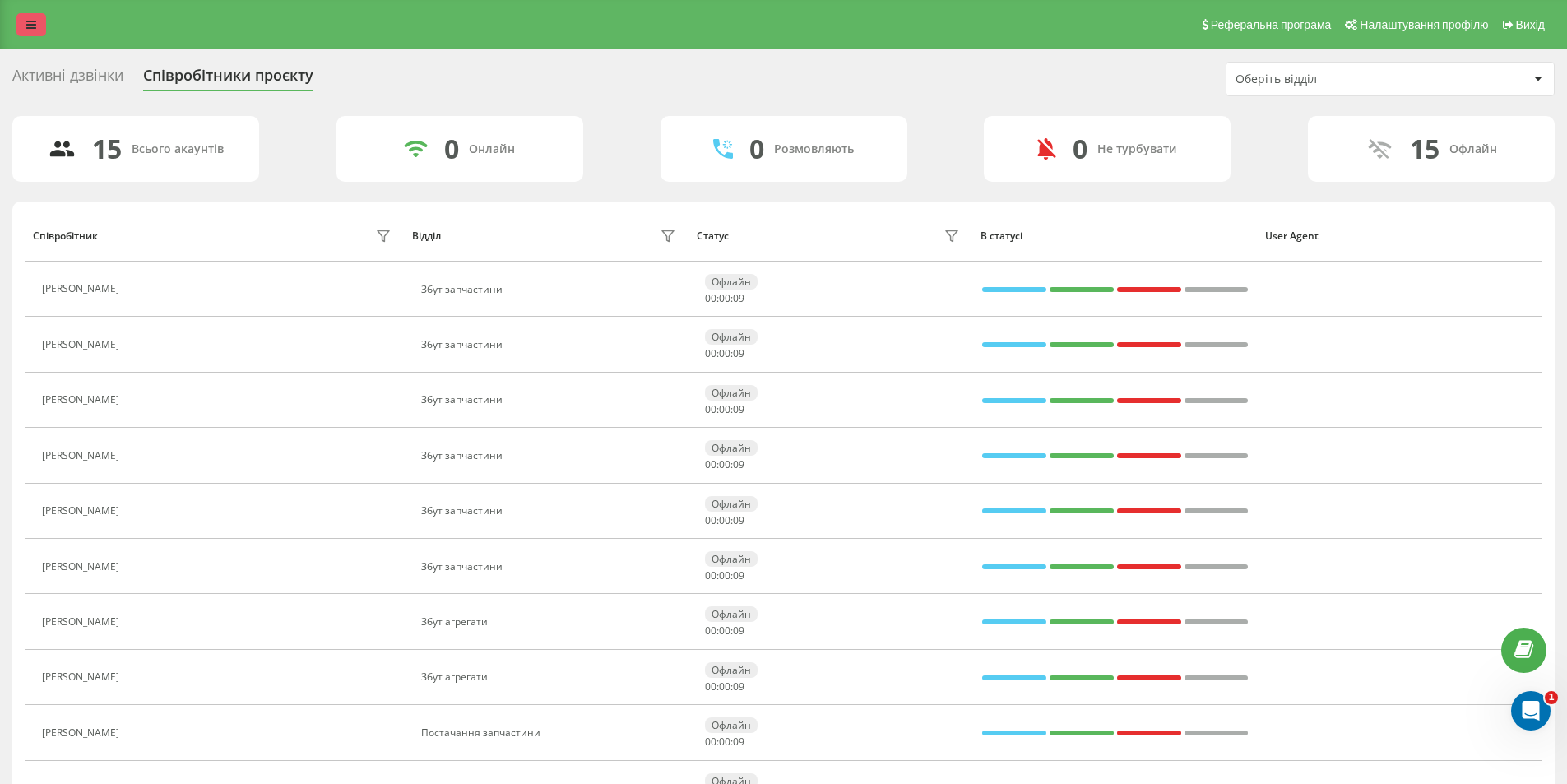
click at [26, 25] on icon at bounding box center [31, 25] width 10 height 12
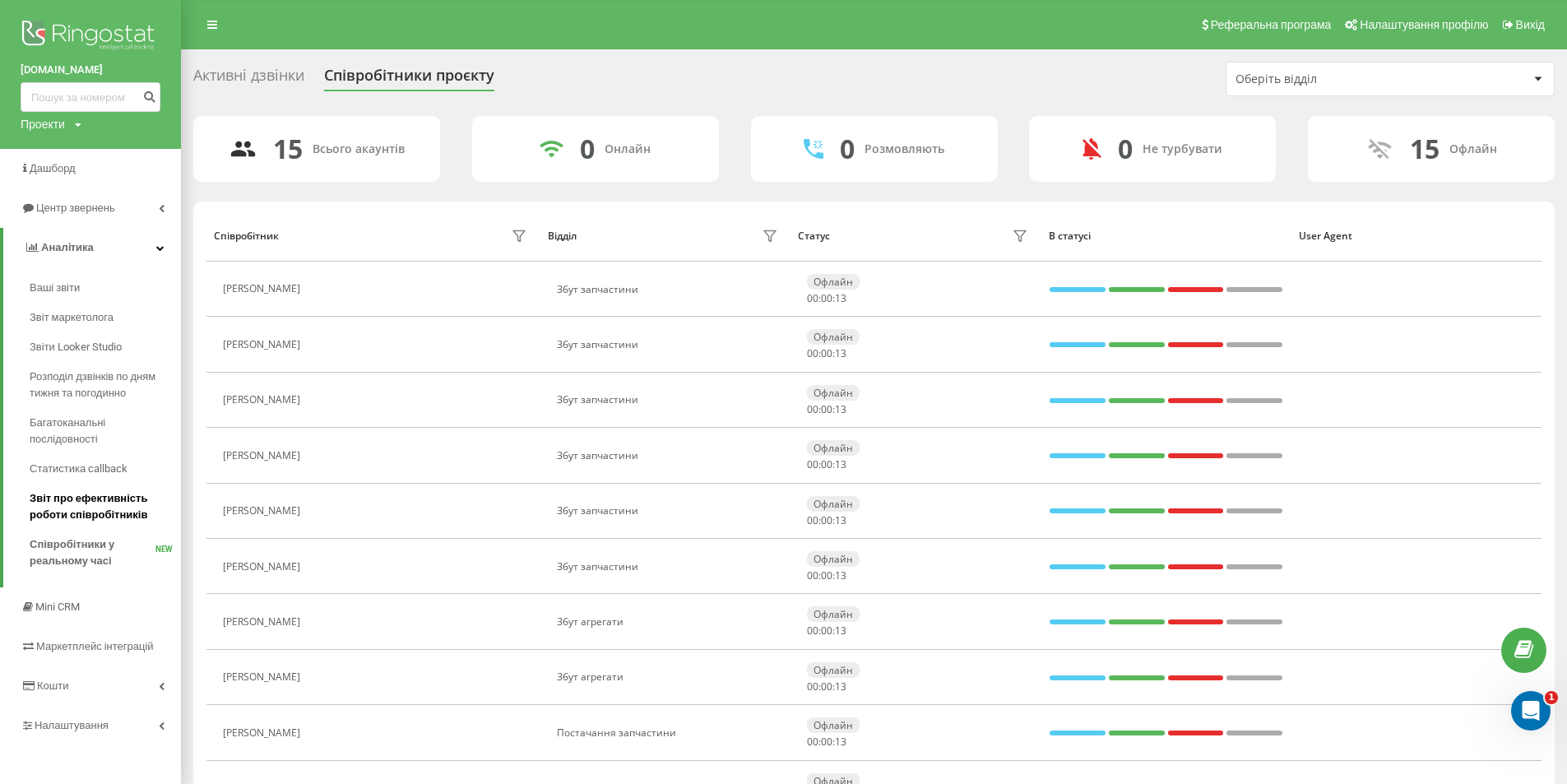
click at [104, 505] on span "Звіт про ефективність роботи співробітників" at bounding box center [100, 506] width 143 height 33
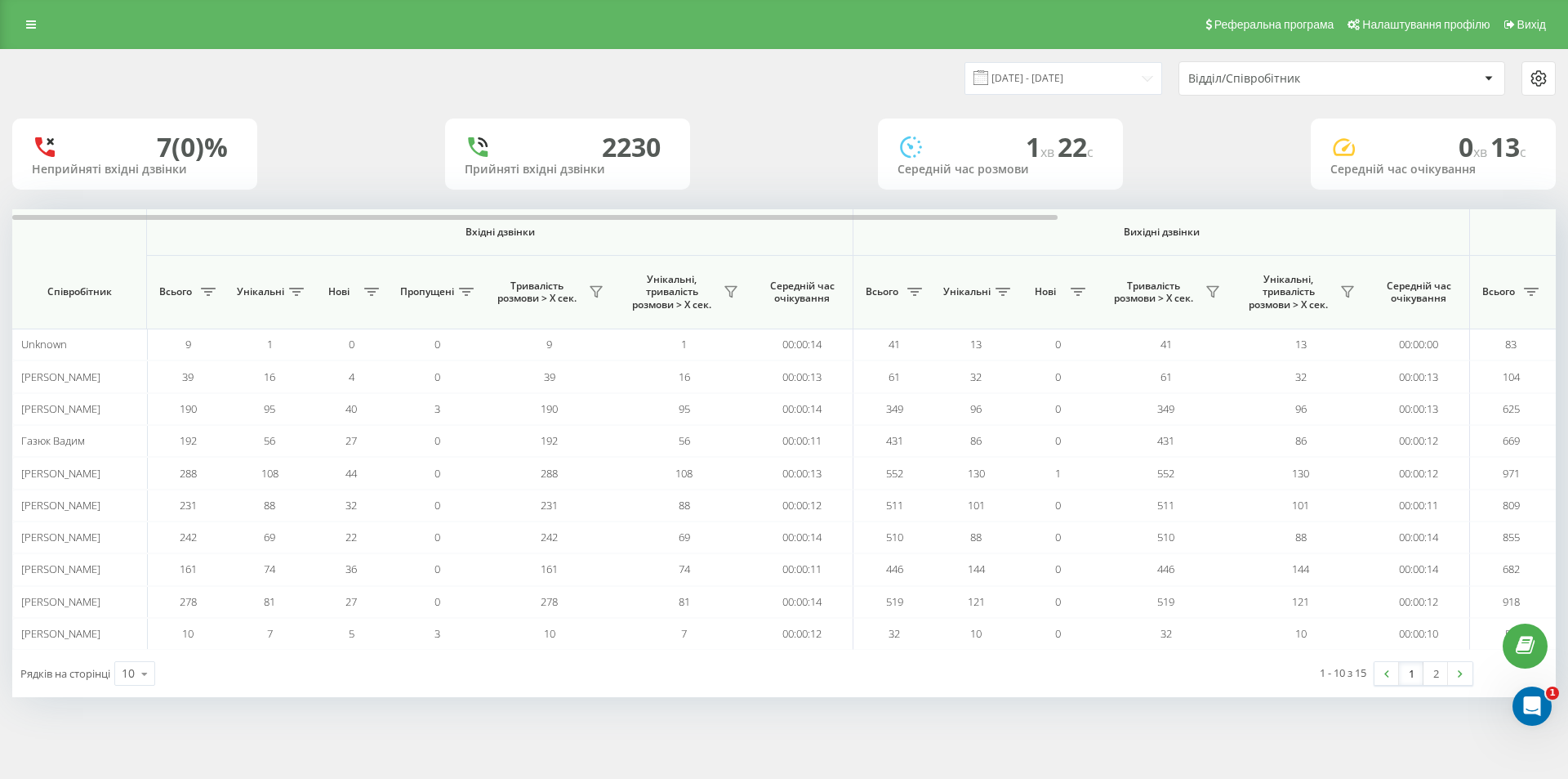
click at [1236, 71] on div "Відділ/Співробітник" at bounding box center [1285, 78] width 195 height 14
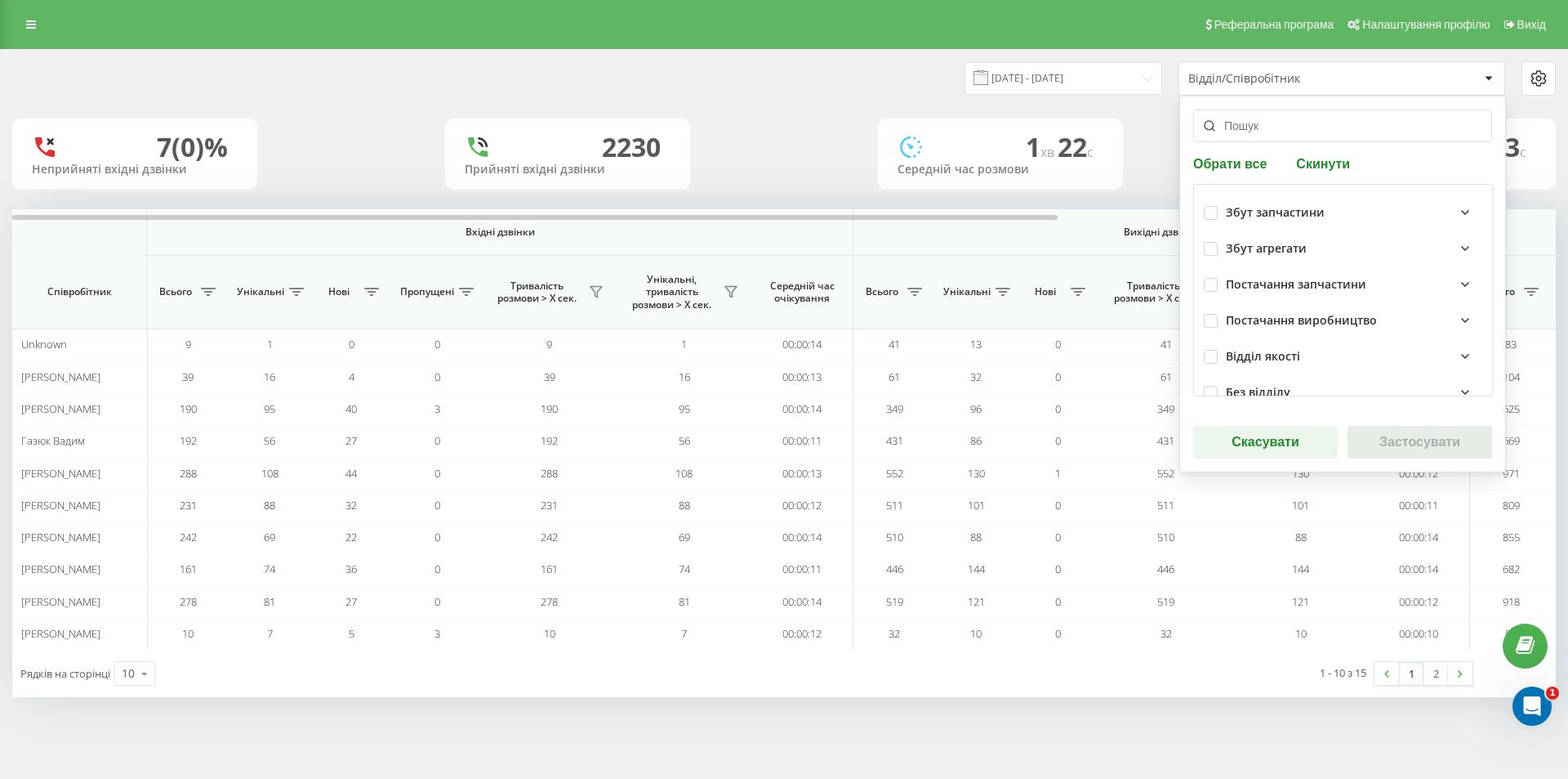
click at [1462, 216] on icon at bounding box center [1466, 213] width 20 height 20
click at [1245, 309] on label "[PERSON_NAME]" at bounding box center [1293, 306] width 113 height 14
checkbox input "true"
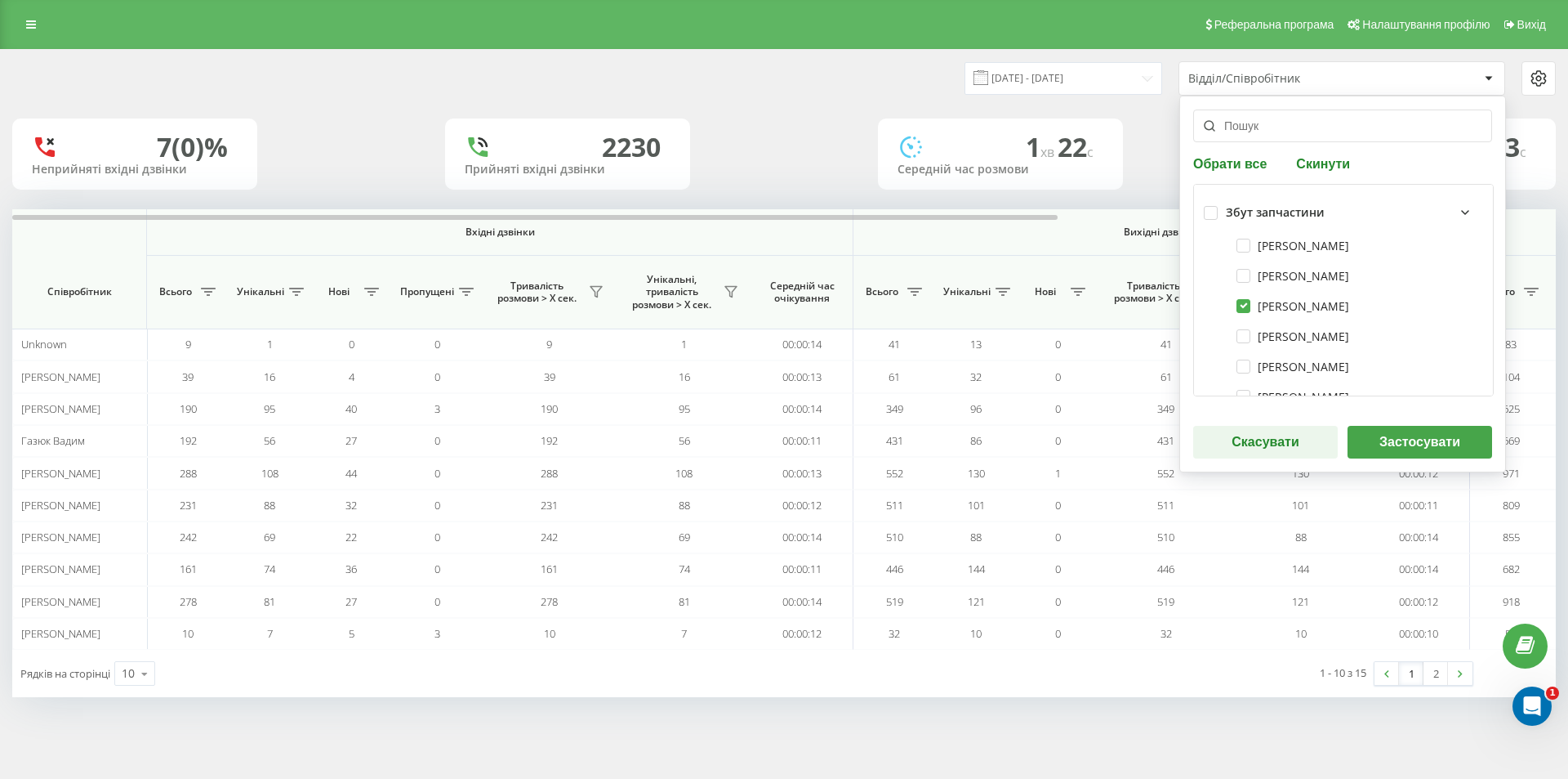
click at [1363, 446] on button "Застосувати" at bounding box center [1420, 441] width 145 height 32
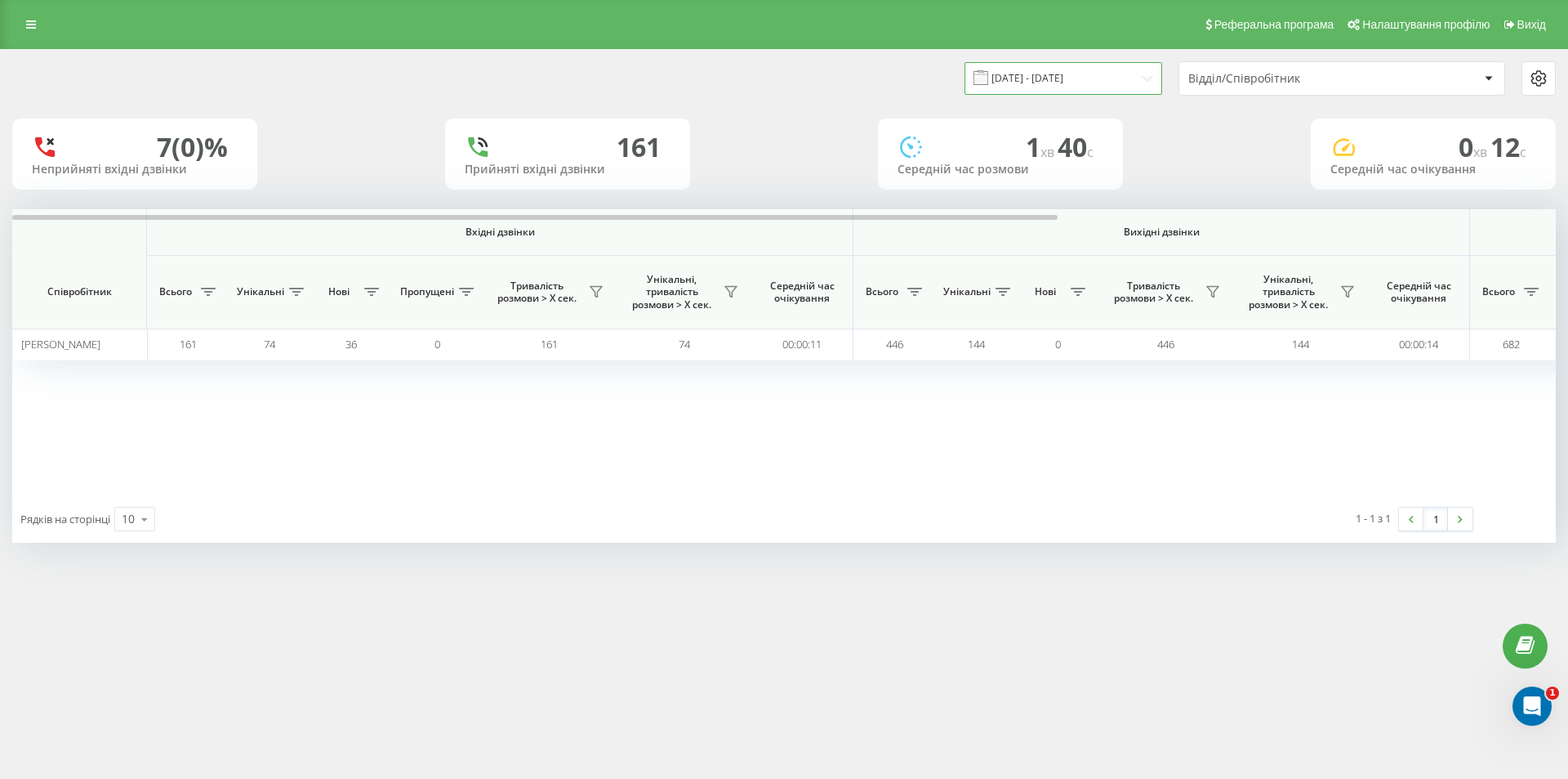
click at [1090, 73] on input "[DATE] - [DATE]" at bounding box center [1064, 78] width 198 height 32
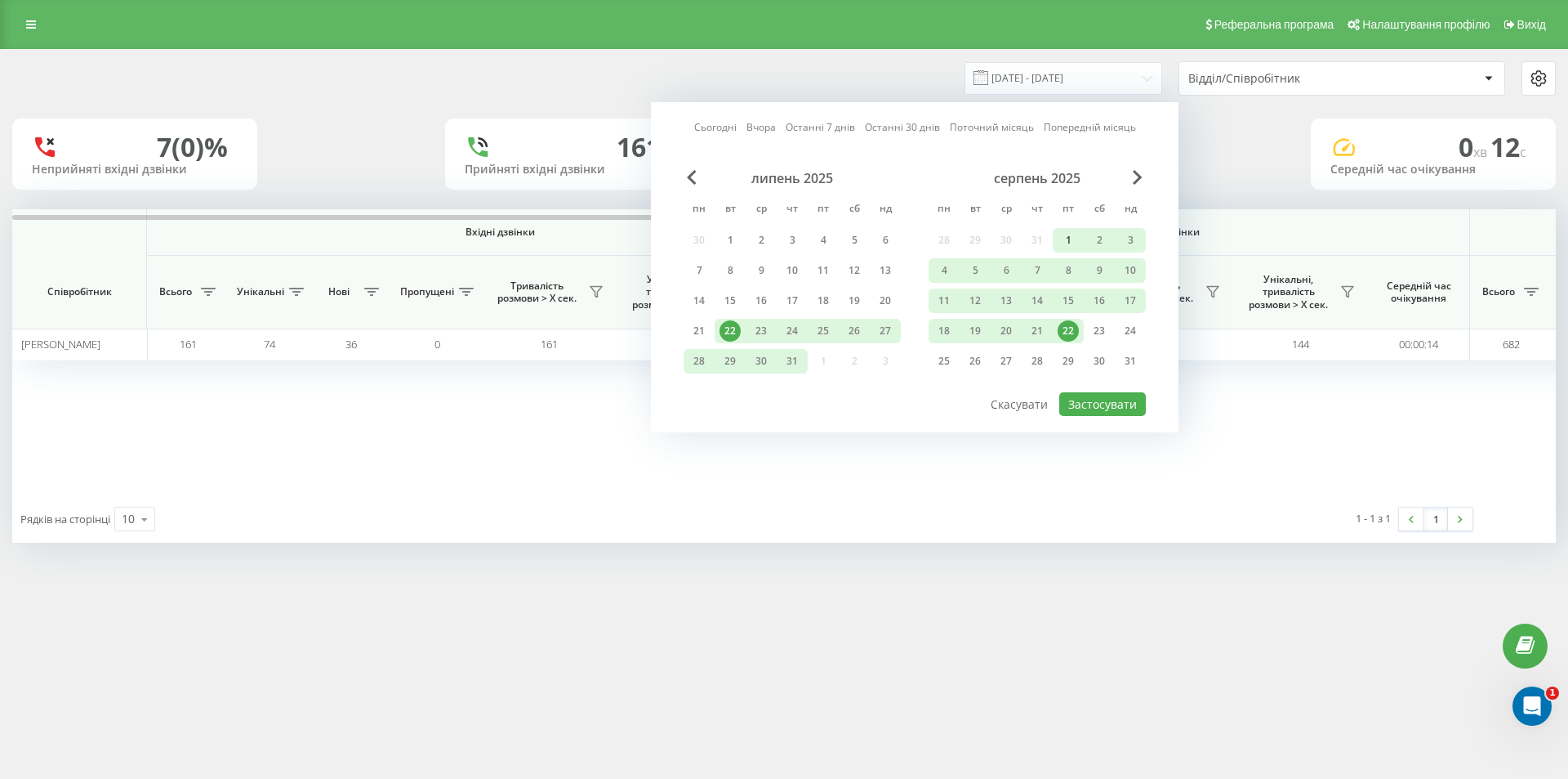
click at [1063, 238] on div "1" at bounding box center [1069, 240] width 22 height 22
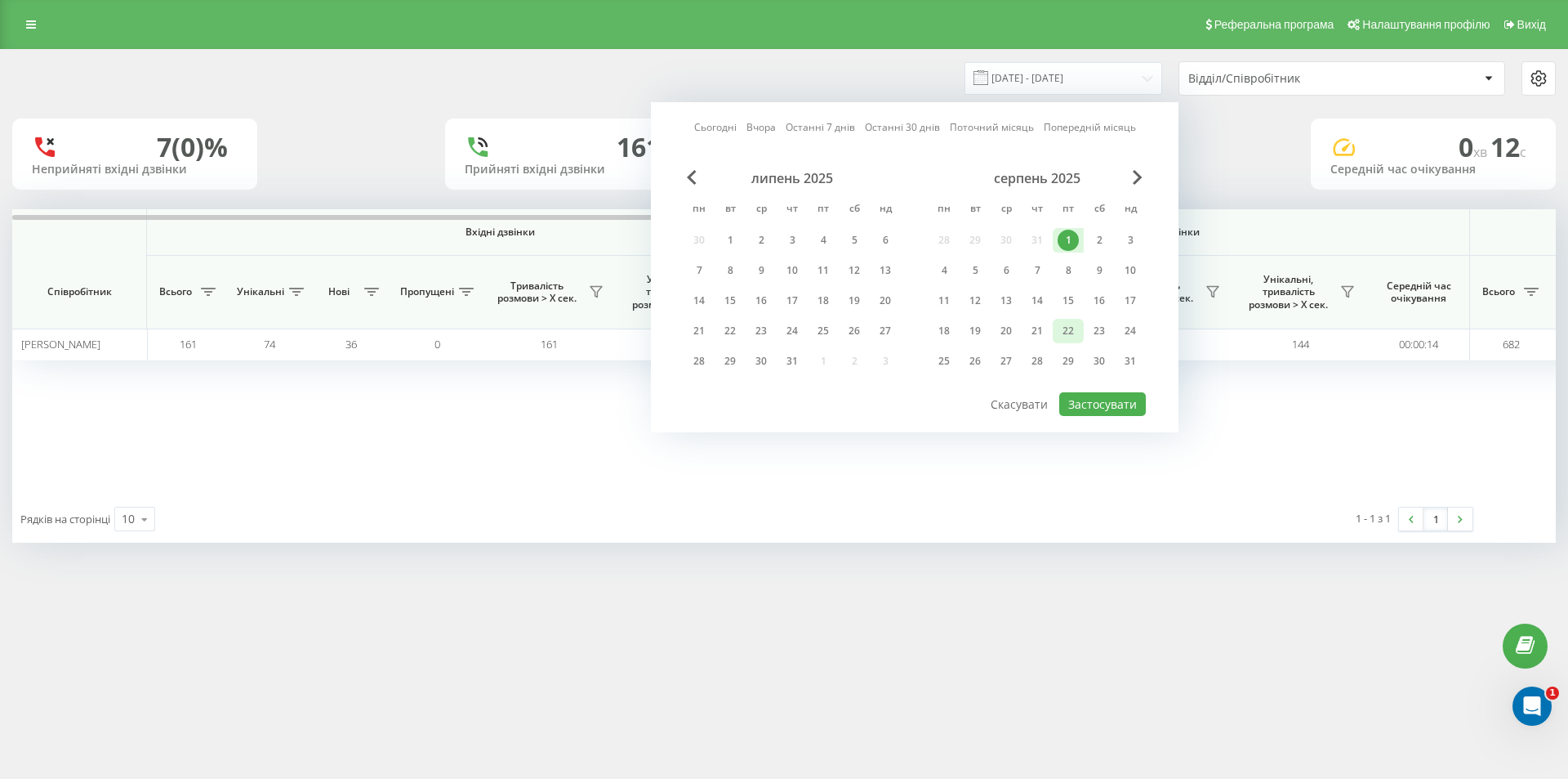
click at [1062, 322] on div "22" at bounding box center [1069, 331] width 22 height 22
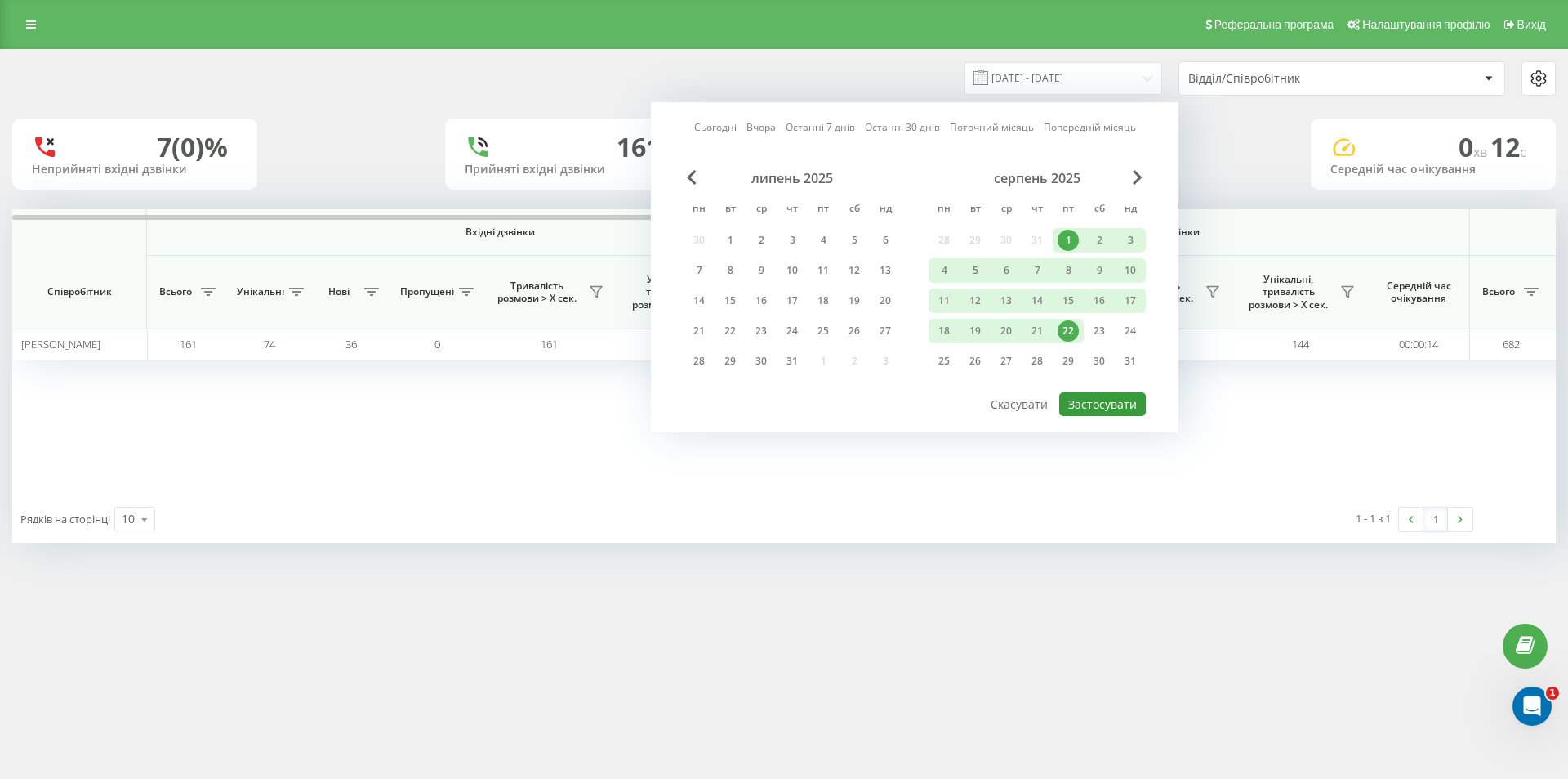
click at [1112, 405] on button "Застосувати" at bounding box center [1103, 404] width 86 height 24
type input "[DATE] - [DATE]"
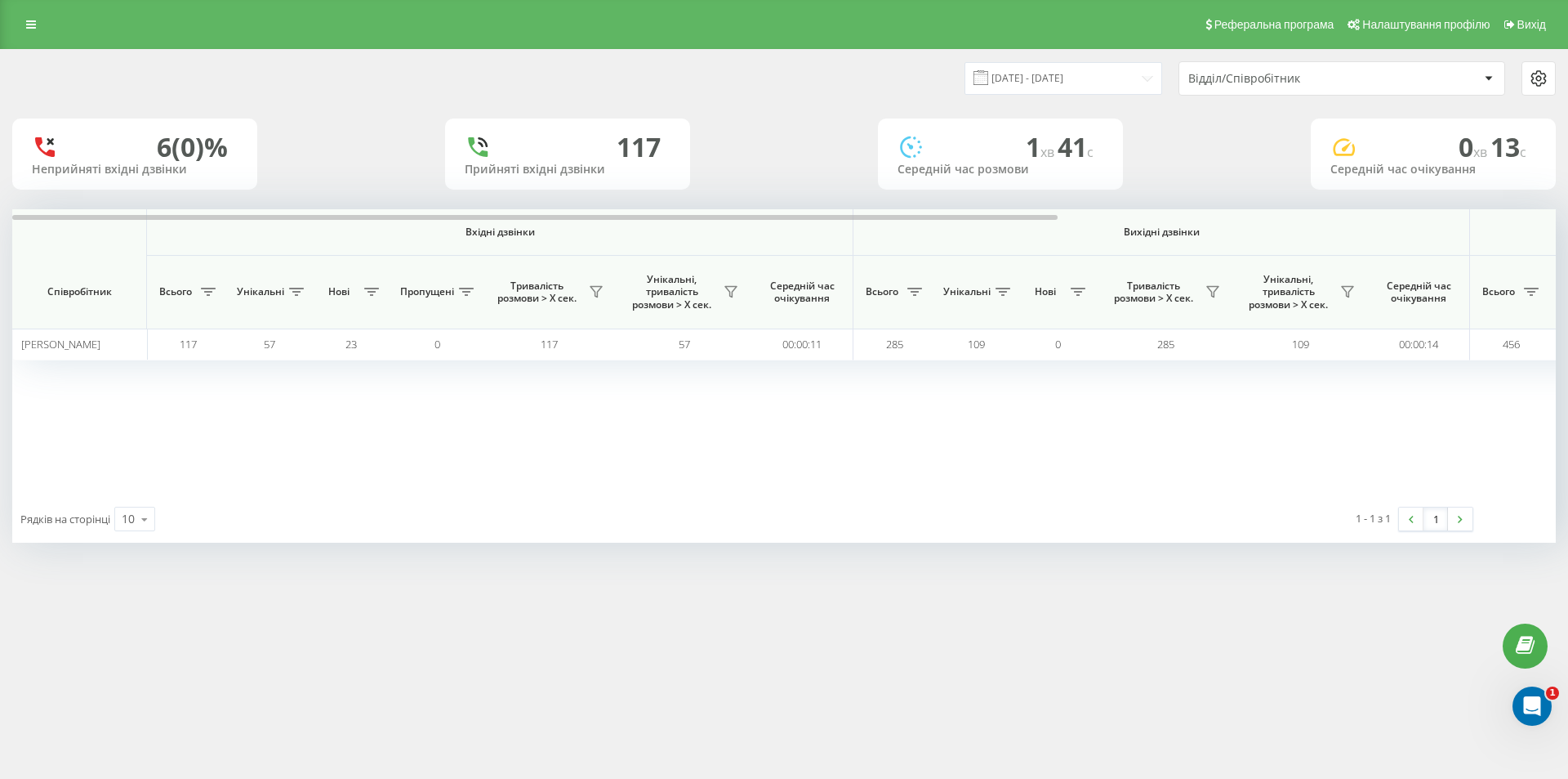
click at [1312, 67] on div "Відділ/Співробітник" at bounding box center [1341, 78] width 325 height 32
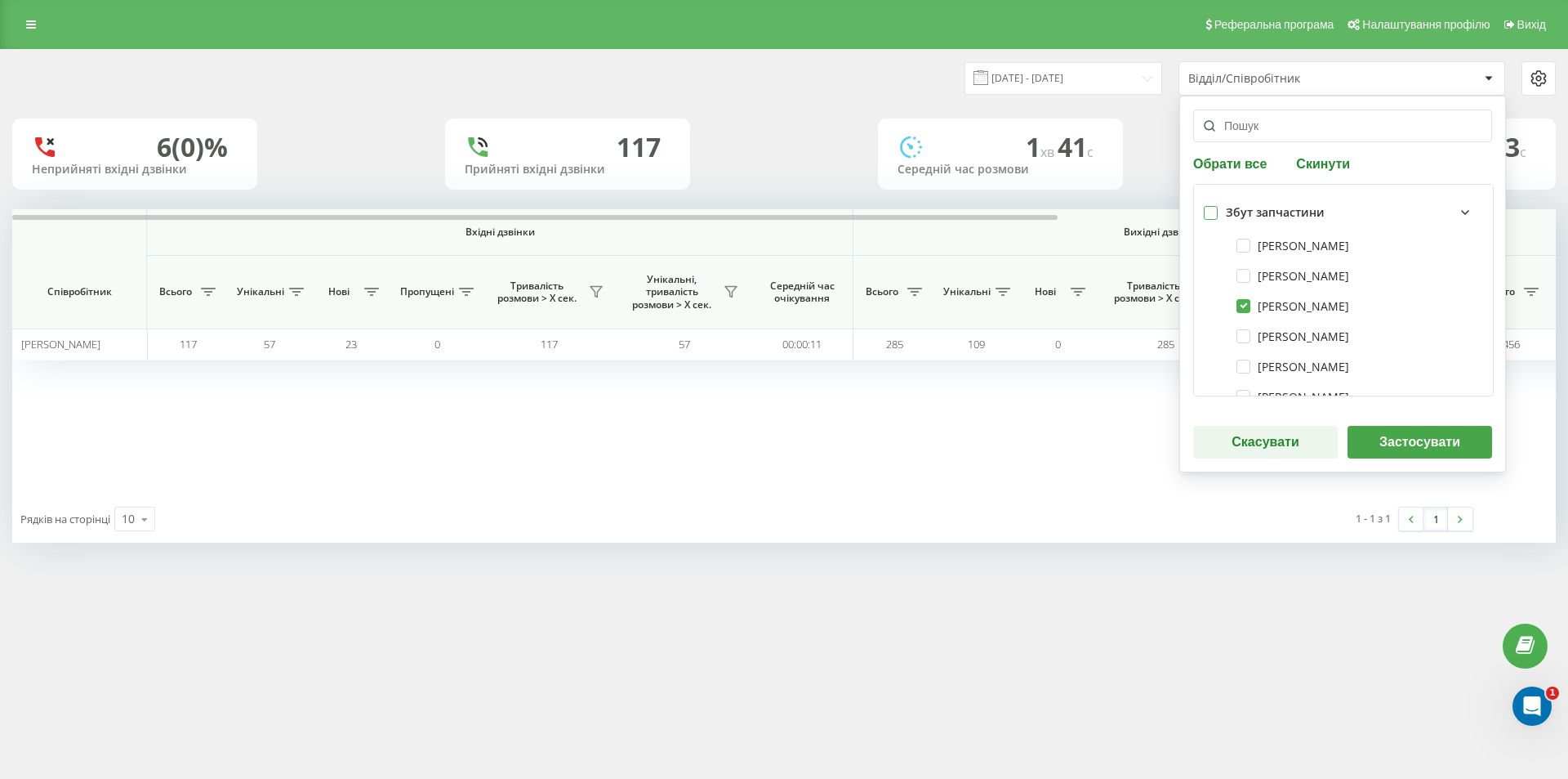
click at [1212, 206] on label at bounding box center [1211, 206] width 14 height 0
checkbox input "true"
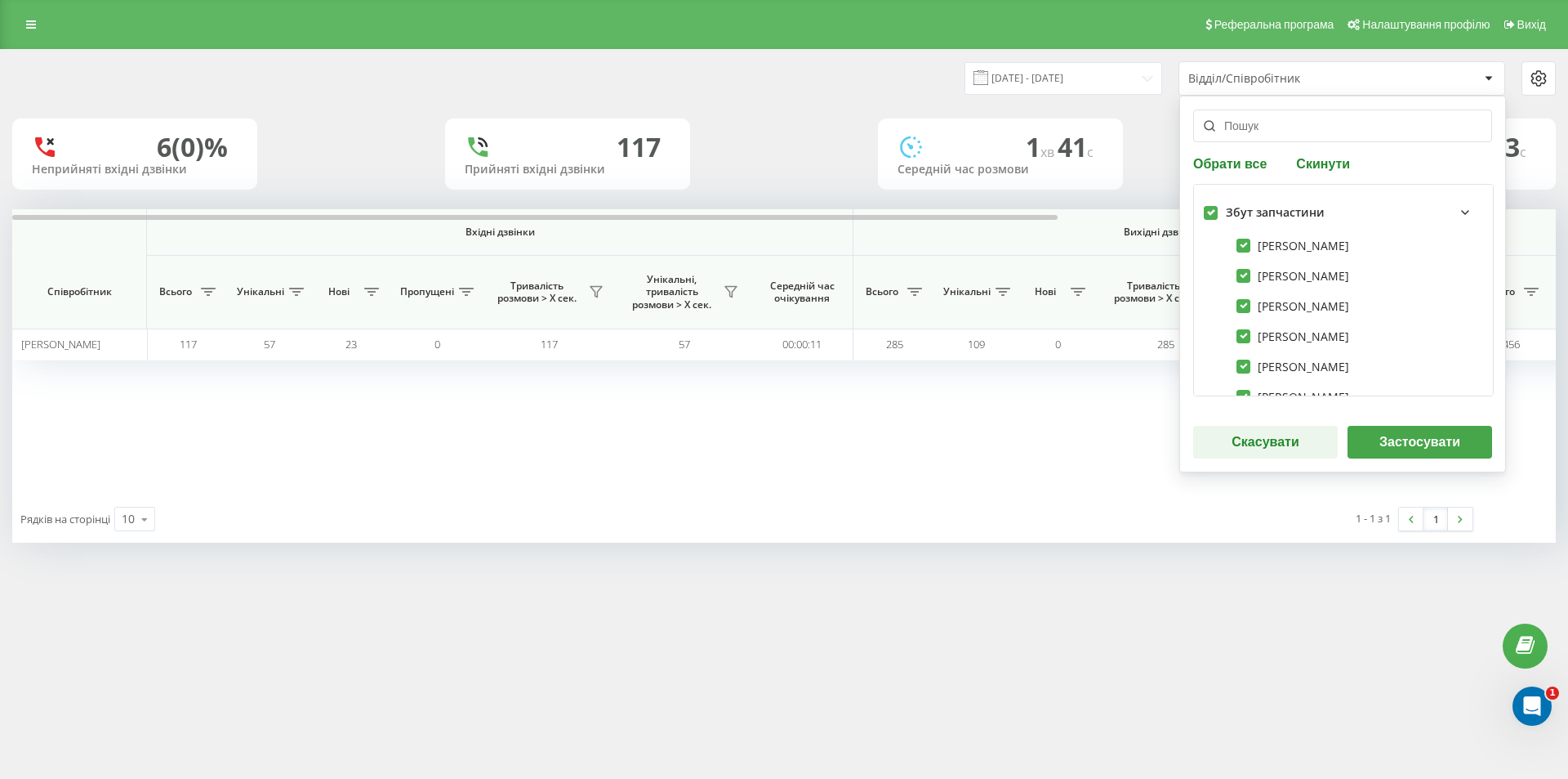
checkbox input "true"
click at [1384, 439] on button "Застосувати" at bounding box center [1420, 441] width 145 height 32
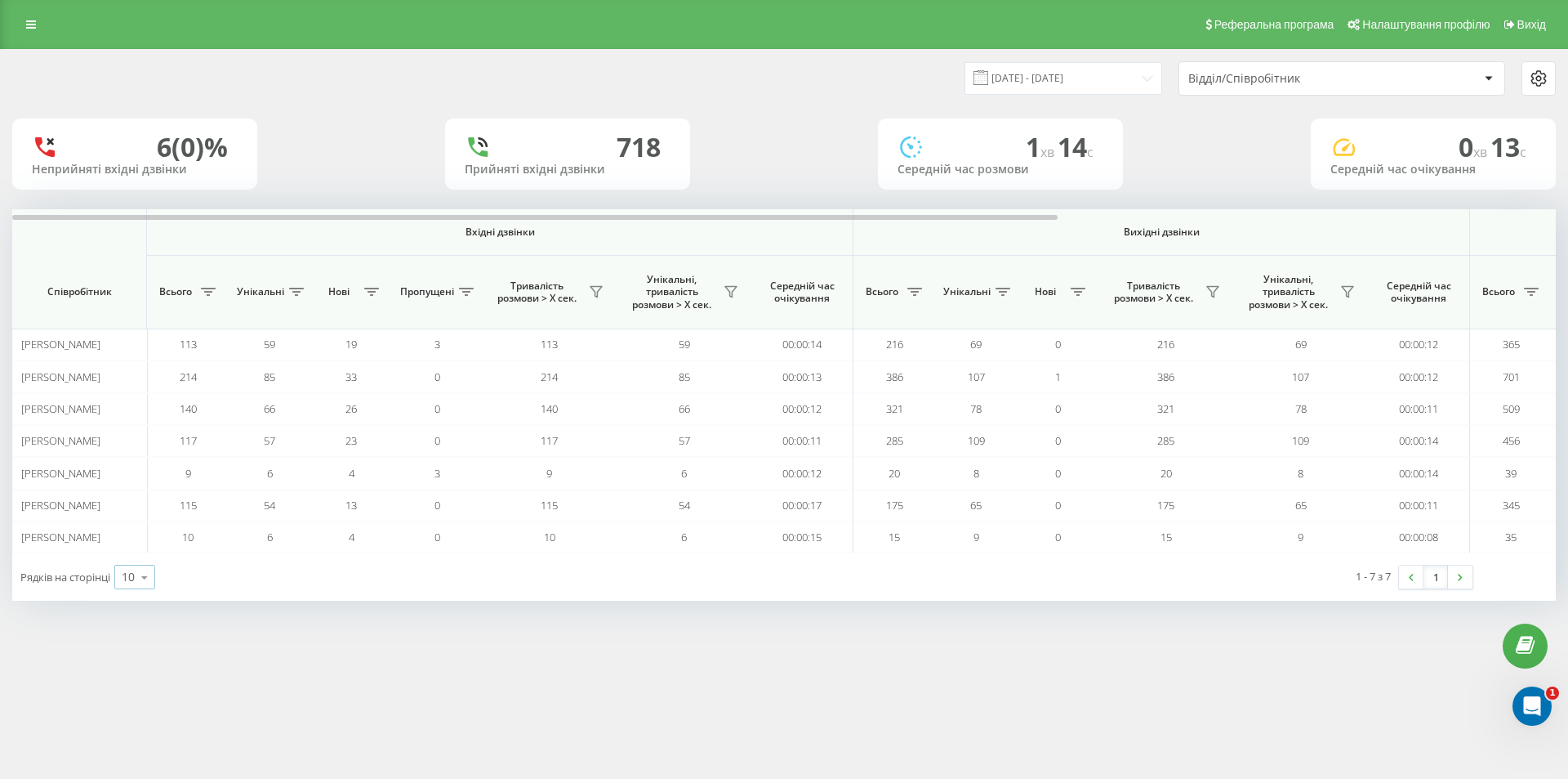
click at [153, 583] on icon at bounding box center [144, 577] width 24 height 32
click at [135, 511] on span "25" at bounding box center [128, 506] width 13 height 16
click at [1524, 72] on div at bounding box center [1538, 79] width 32 height 20
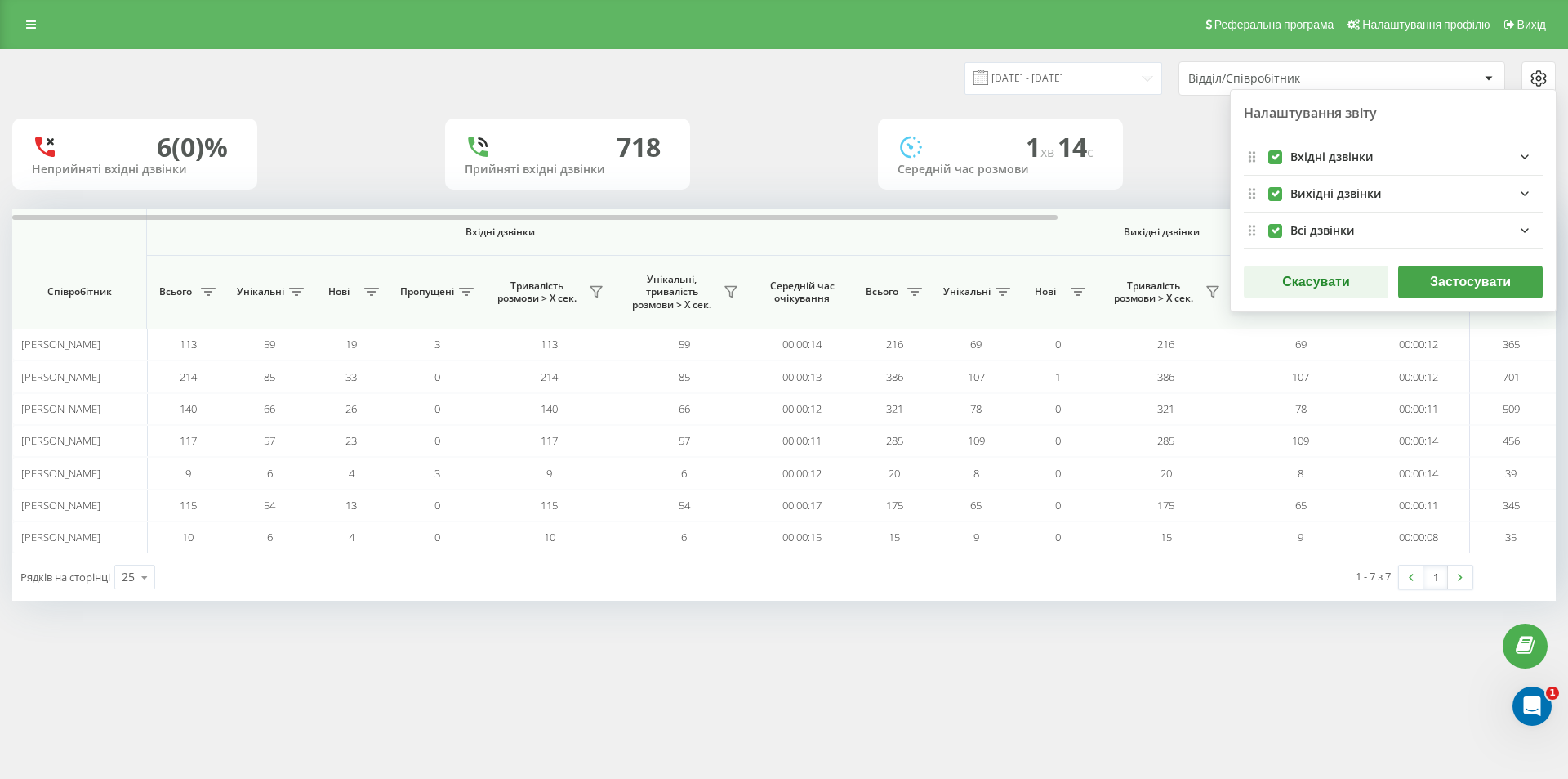
click at [1538, 71] on icon at bounding box center [1538, 79] width 14 height 15
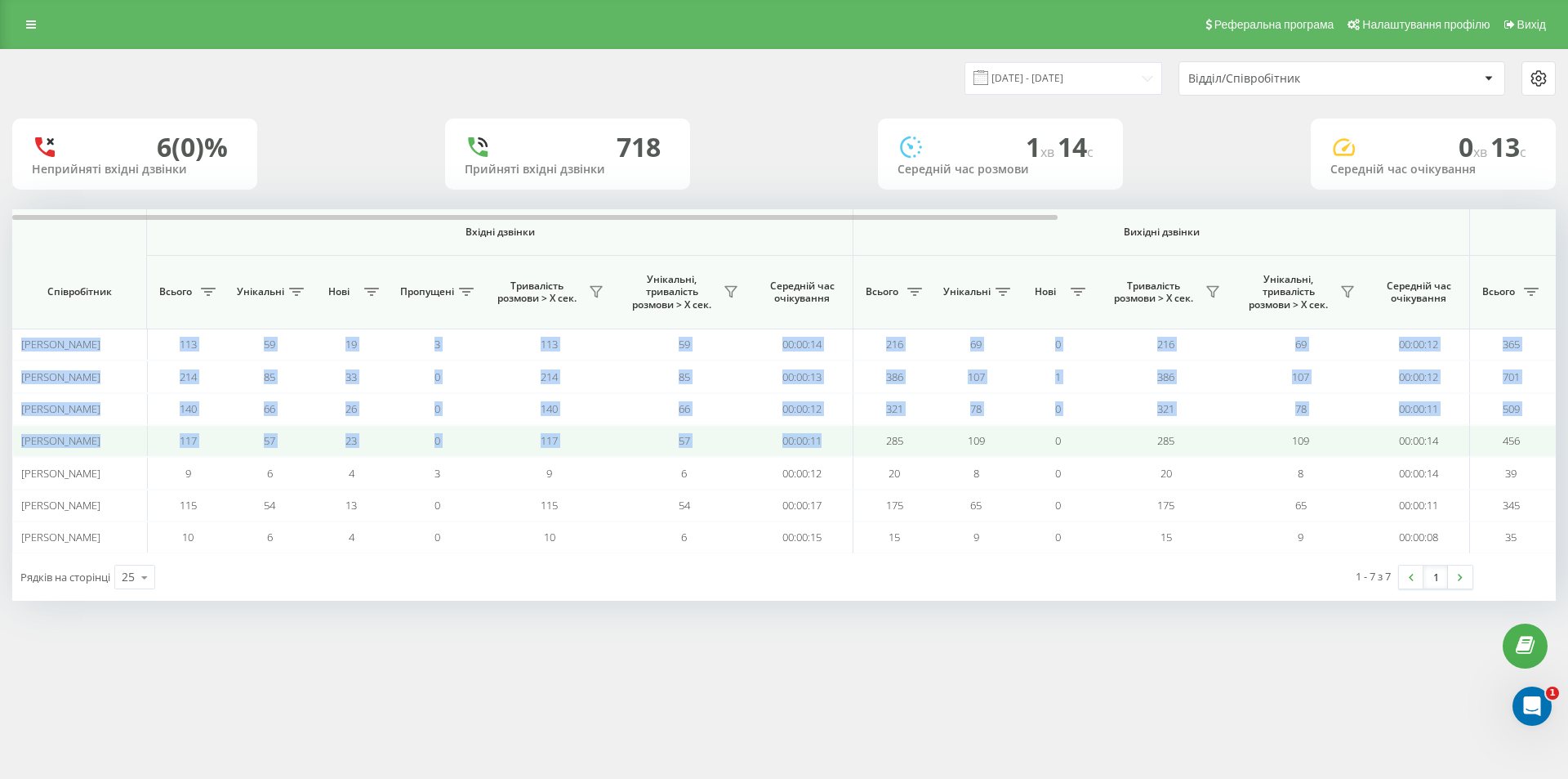
drag, startPoint x: 17, startPoint y: 338, endPoint x: 822, endPoint y: 451, distance: 812.9
click at [822, 451] on tbody "[PERSON_NAME] 113 59 19 3 113 59 00:00:14 216 69 0 216 69 00:00:12 365 102 22 0…" at bounding box center [1152, 441] width 2278 height 224
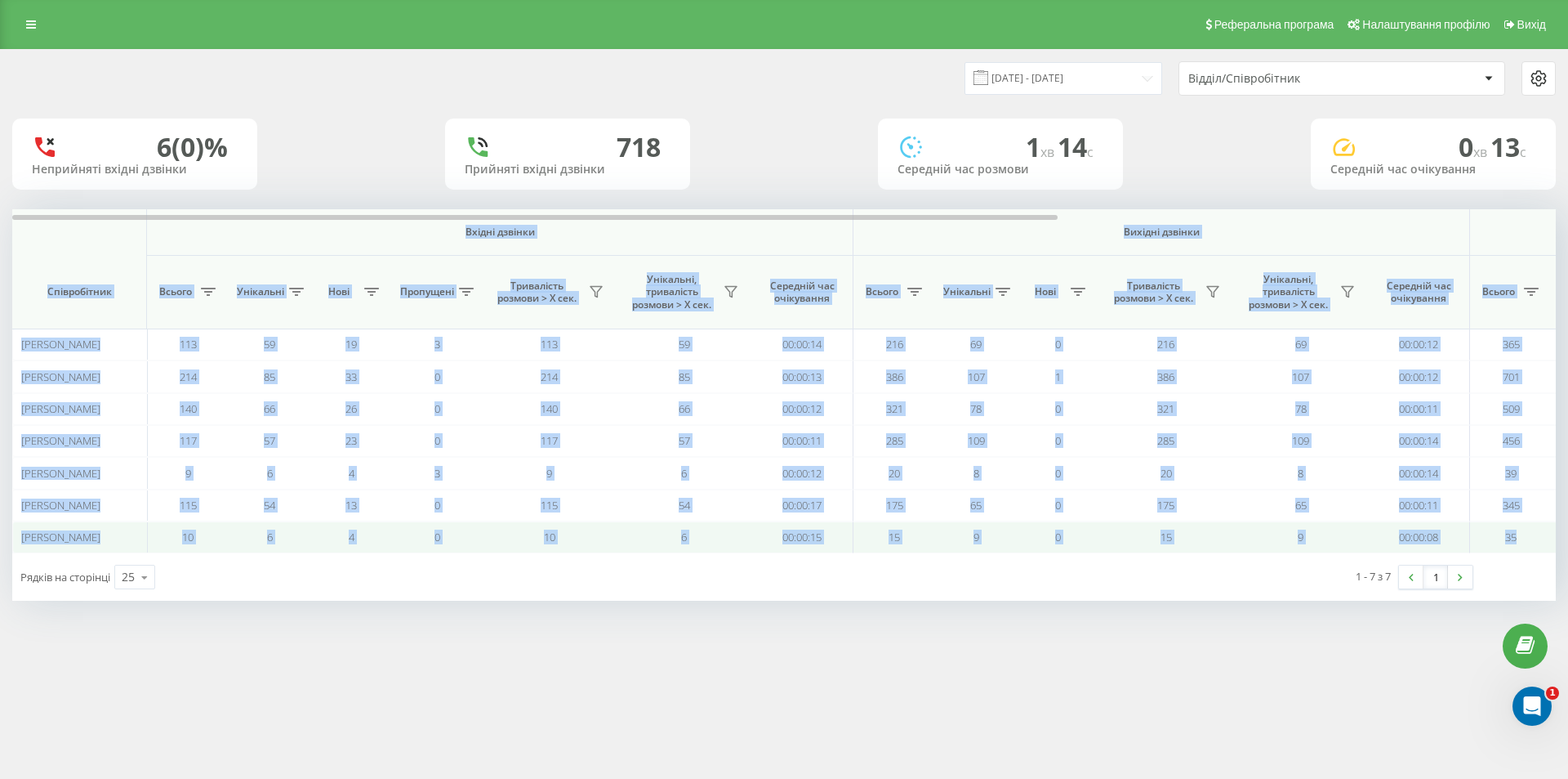
drag, startPoint x: 52, startPoint y: 234, endPoint x: 1516, endPoint y: 533, distance: 1494.2
click at [1516, 533] on div "Вхідні дзвінки Вихідні дзвінки Всі дзвінки Співробітник Всього Унікальні Нові П…" at bounding box center [784, 382] width 1544 height 344
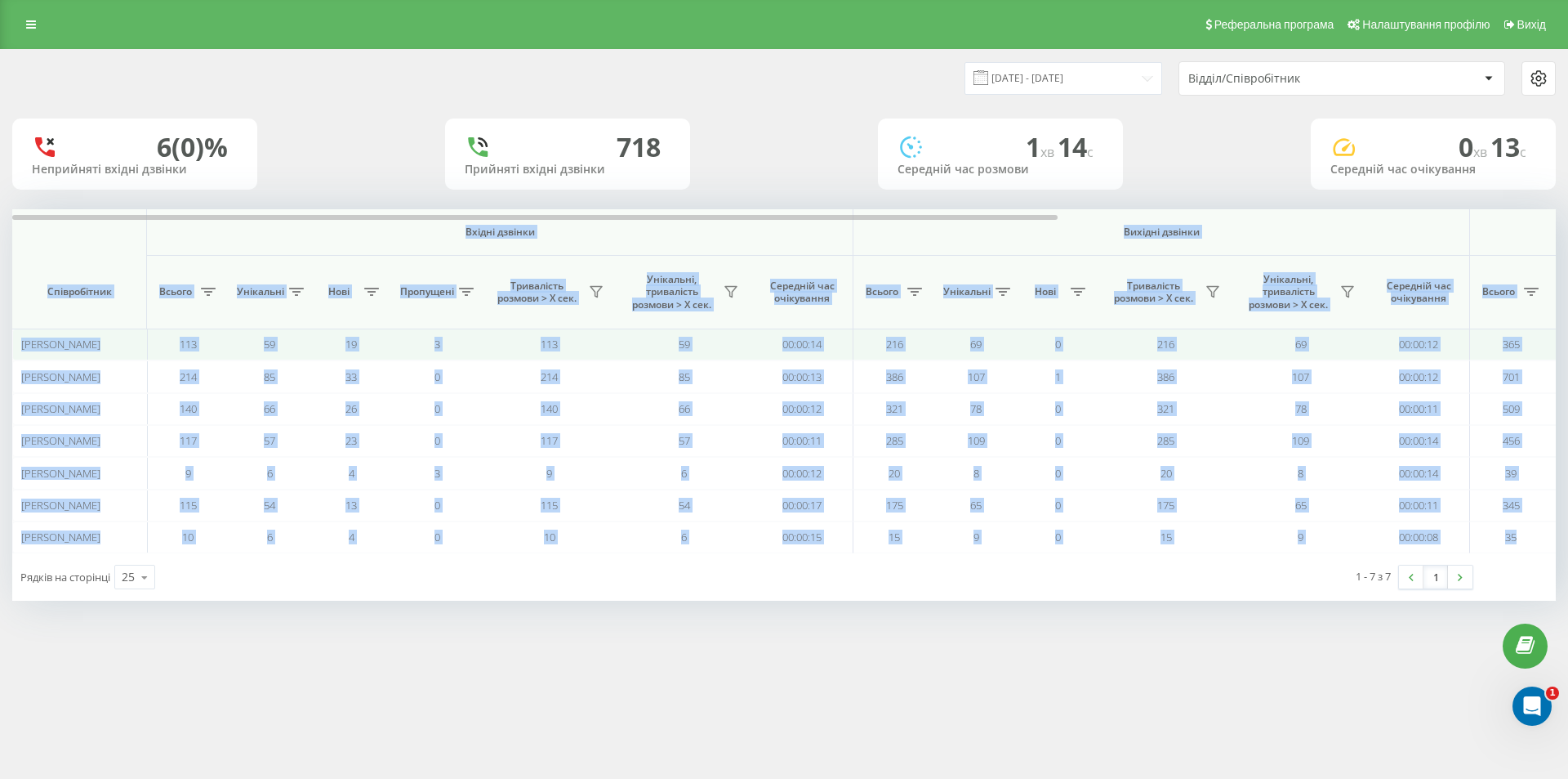
copy div "Loremi dolorsi Ametcon adipisc Eli seddoei Temporincidi Utlabo Etdolorem Aliq E…"
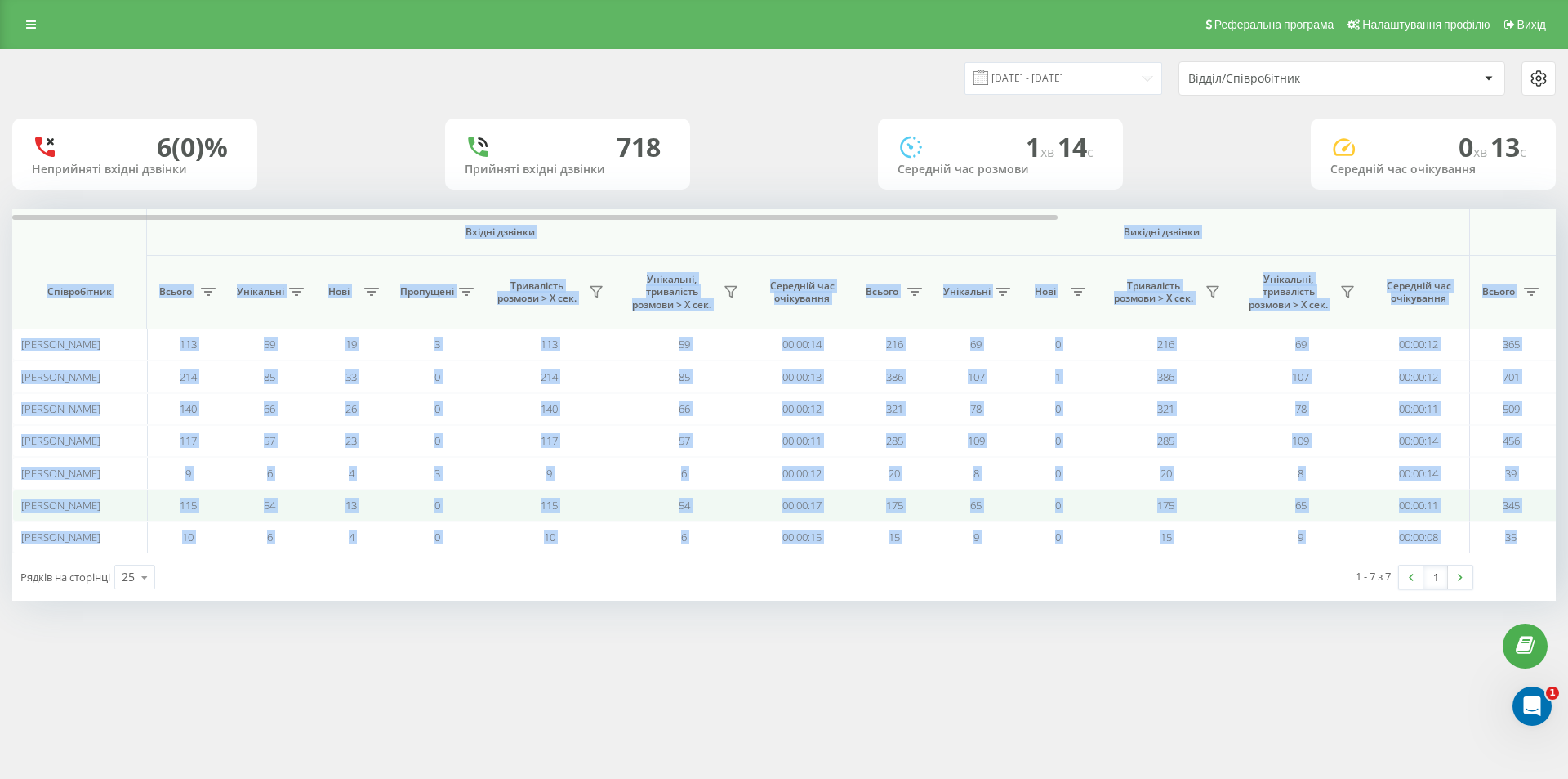
click at [1355, 516] on td "65" at bounding box center [1300, 505] width 135 height 32
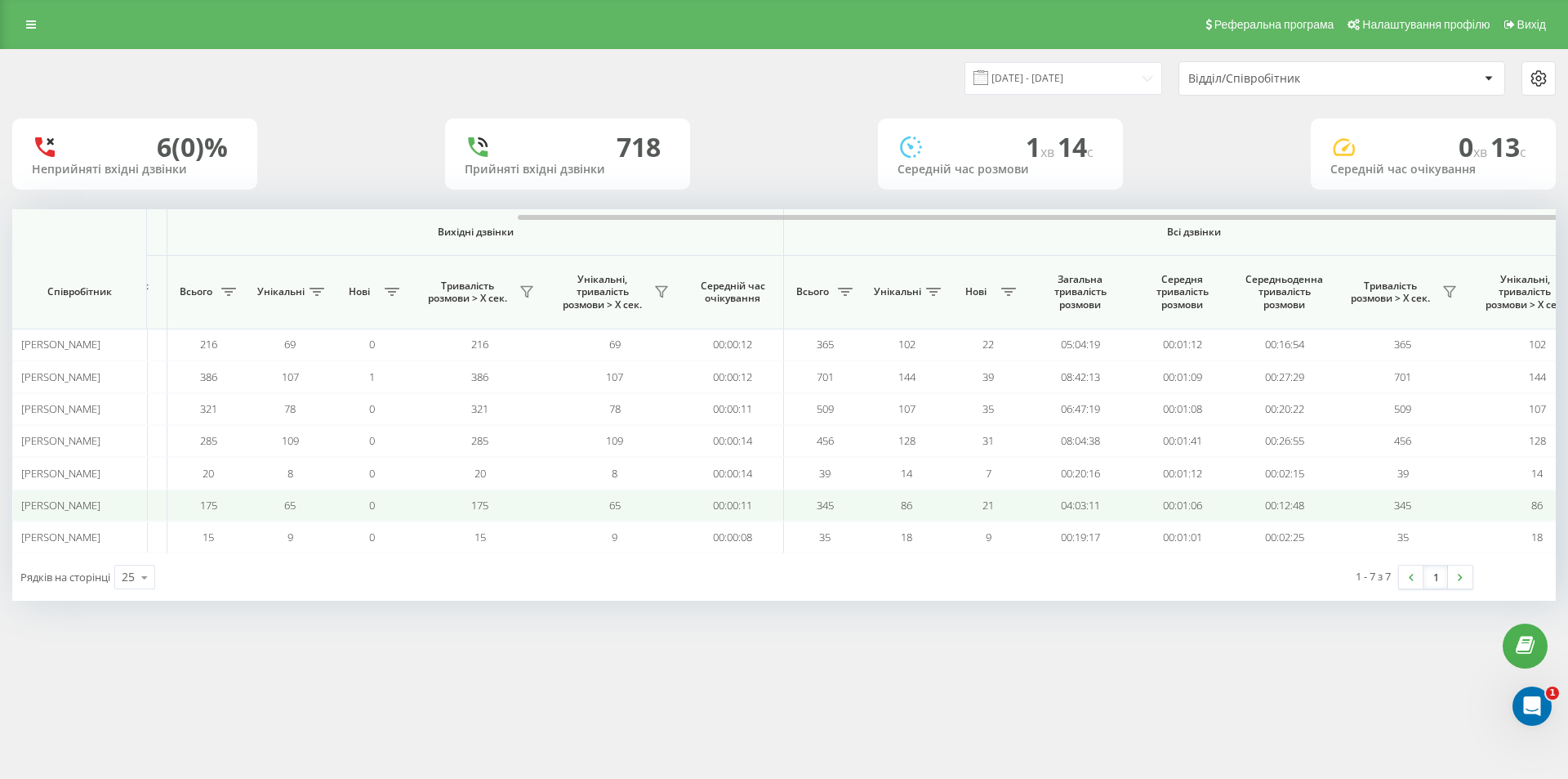
scroll to position [0, 735]
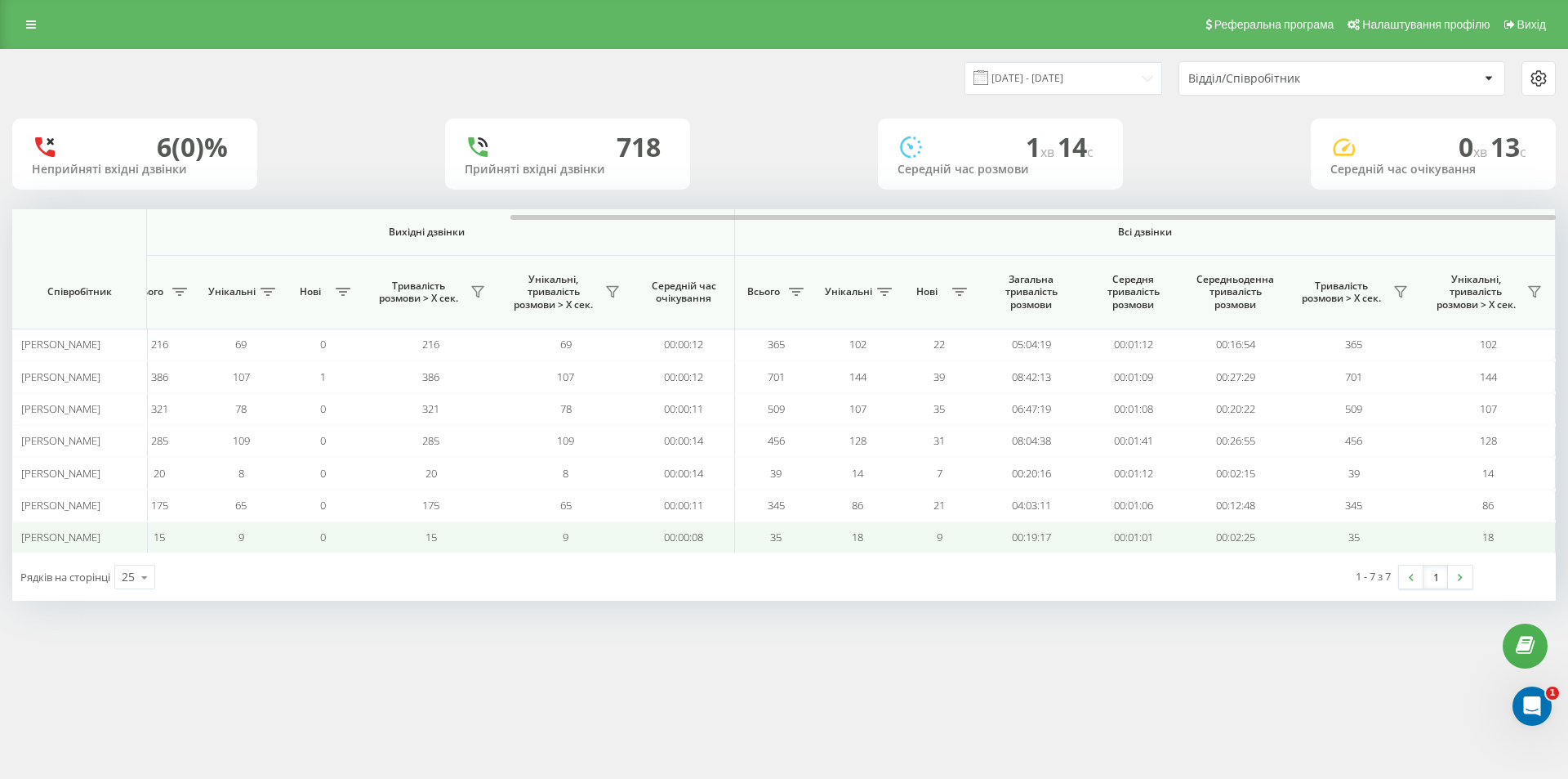
click at [1500, 541] on td "18" at bounding box center [1488, 537] width 135 height 32
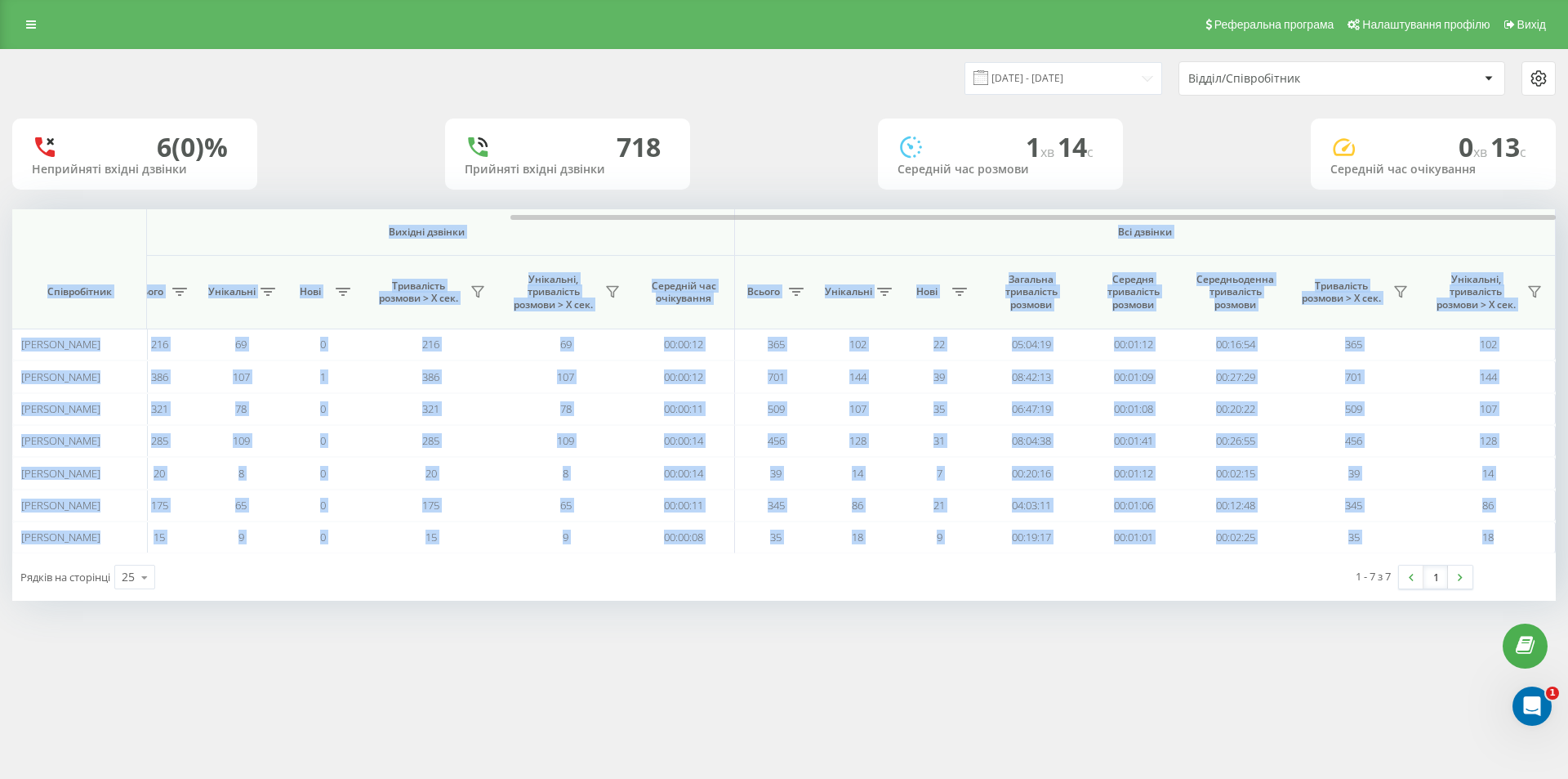
drag, startPoint x: 1513, startPoint y: 539, endPoint x: 19, endPoint y: 231, distance: 1525.4
click at [19, 231] on div "Вхідні дзвінки Вихідні дзвінки Всі дзвінки Співробітник Всього Унікальні Нові П…" at bounding box center [49, 382] width 1544 height 344
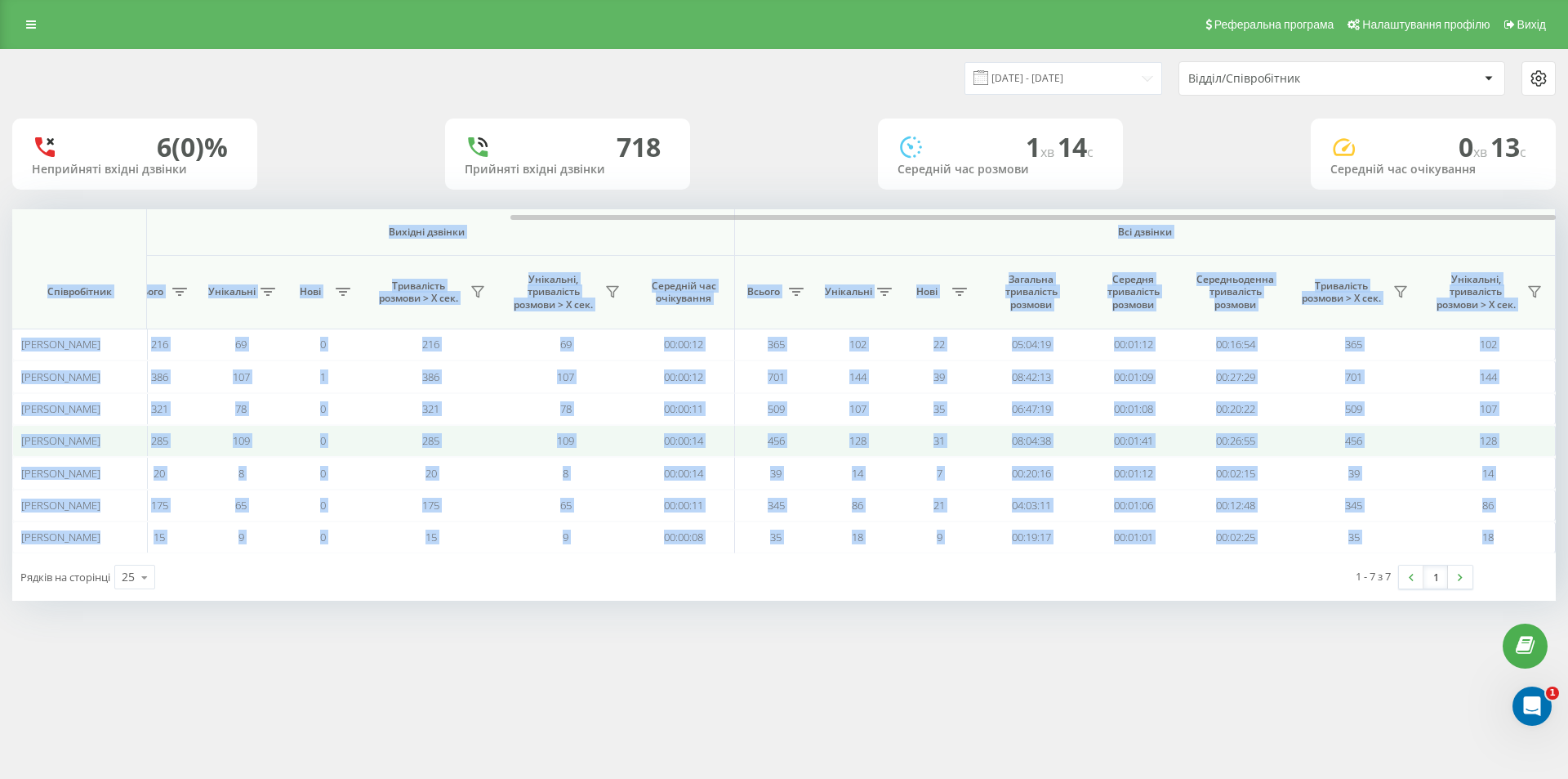
copy div "Loremi dolorsi Ametcon adipisc Eli seddoei Temporincidi Utlabo Etdolorem Aliq E…"
